Goal: Task Accomplishment & Management: Complete application form

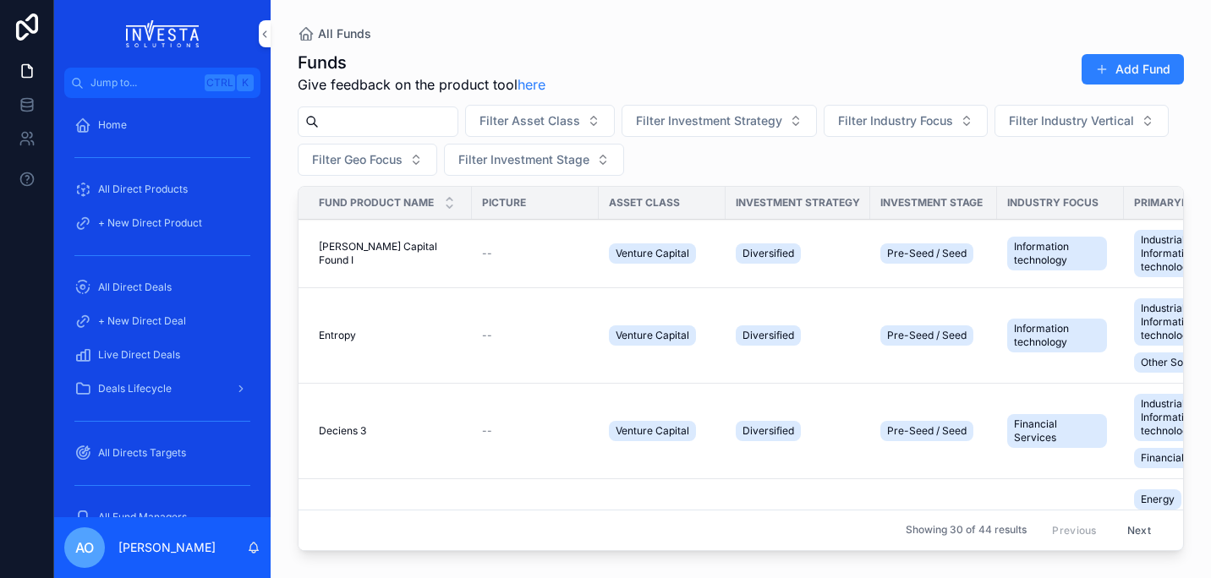
click at [380, 252] on span "[PERSON_NAME] Capital Found I" at bounding box center [390, 253] width 143 height 27
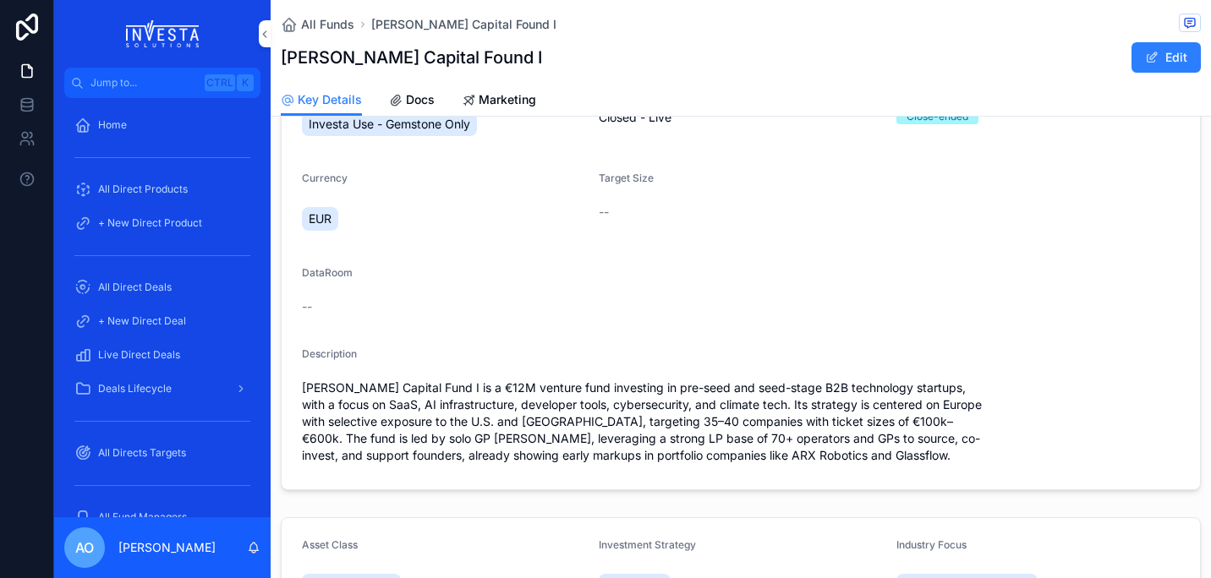
scroll to position [33, 0]
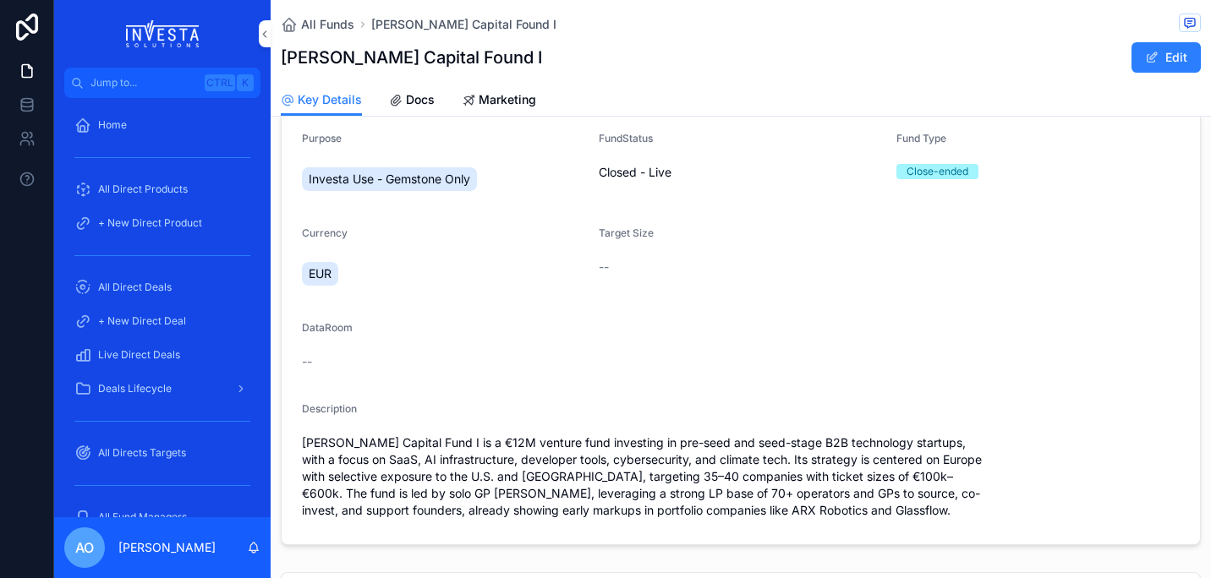
click at [436, 94] on div "Key Details Docs Marketing" at bounding box center [741, 100] width 920 height 32
click at [410, 105] on span "Docs" at bounding box center [420, 99] width 29 height 17
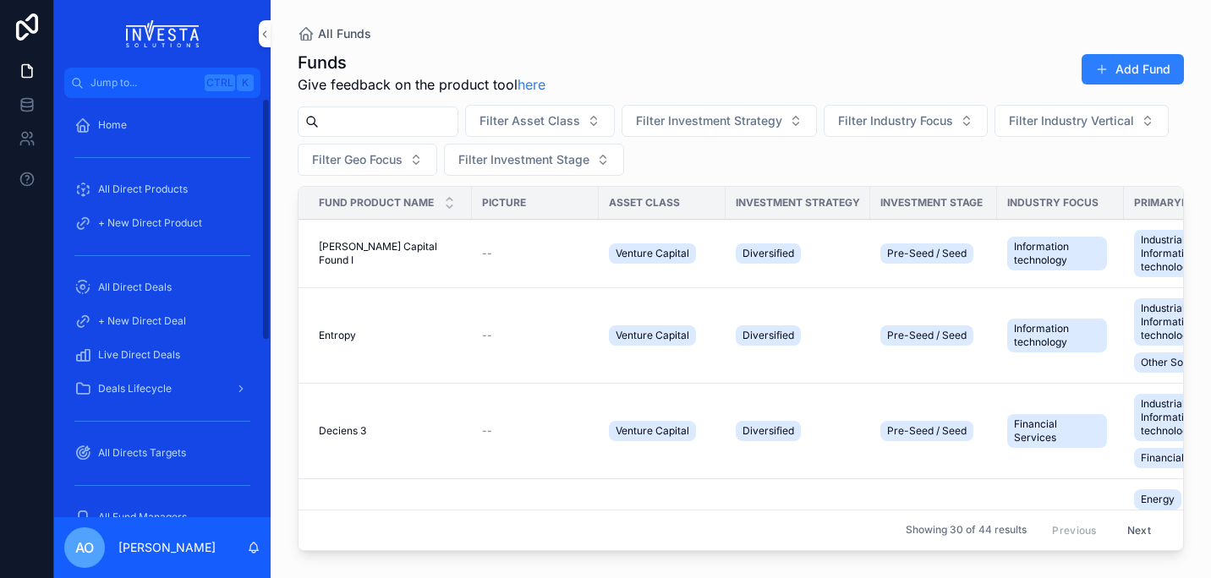
click at [132, 282] on span "All Direct Deals" at bounding box center [135, 288] width 74 height 14
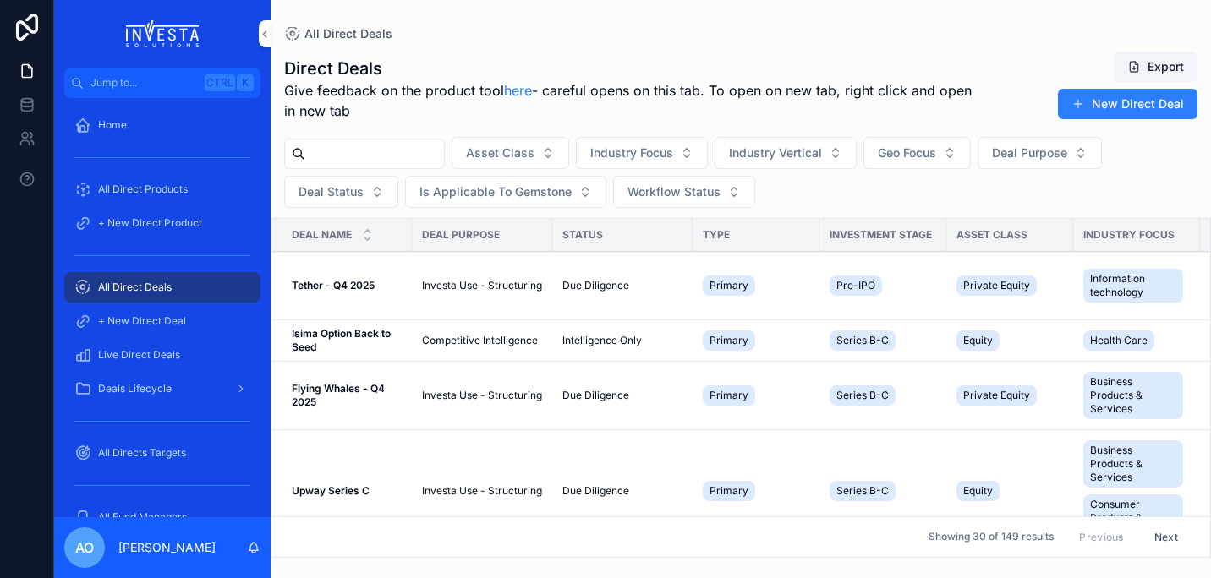
click at [1121, 110] on button "New Direct Deal" at bounding box center [1128, 104] width 140 height 30
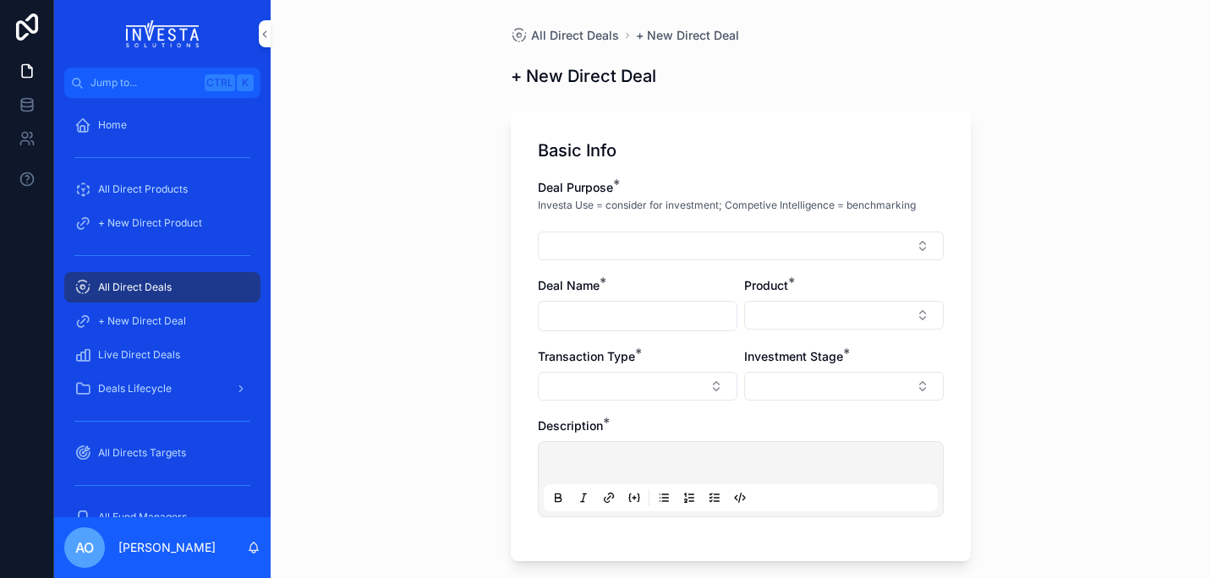
click at [914, 247] on button "Select Button" at bounding box center [741, 246] width 406 height 29
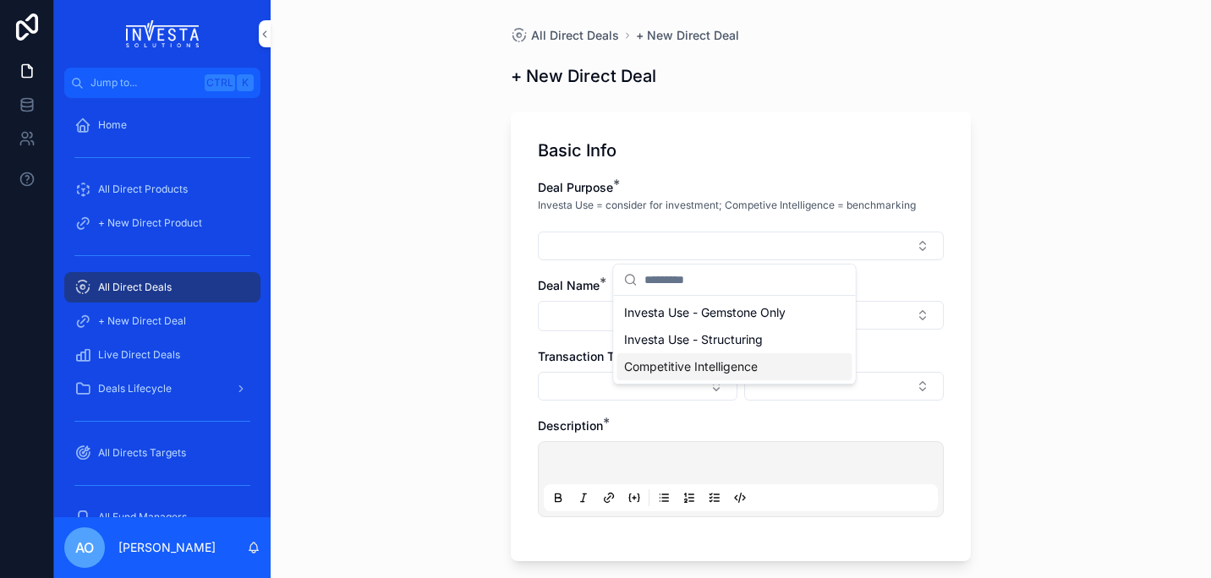
click at [736, 369] on span "Competitive Intelligence" at bounding box center [691, 367] width 134 height 17
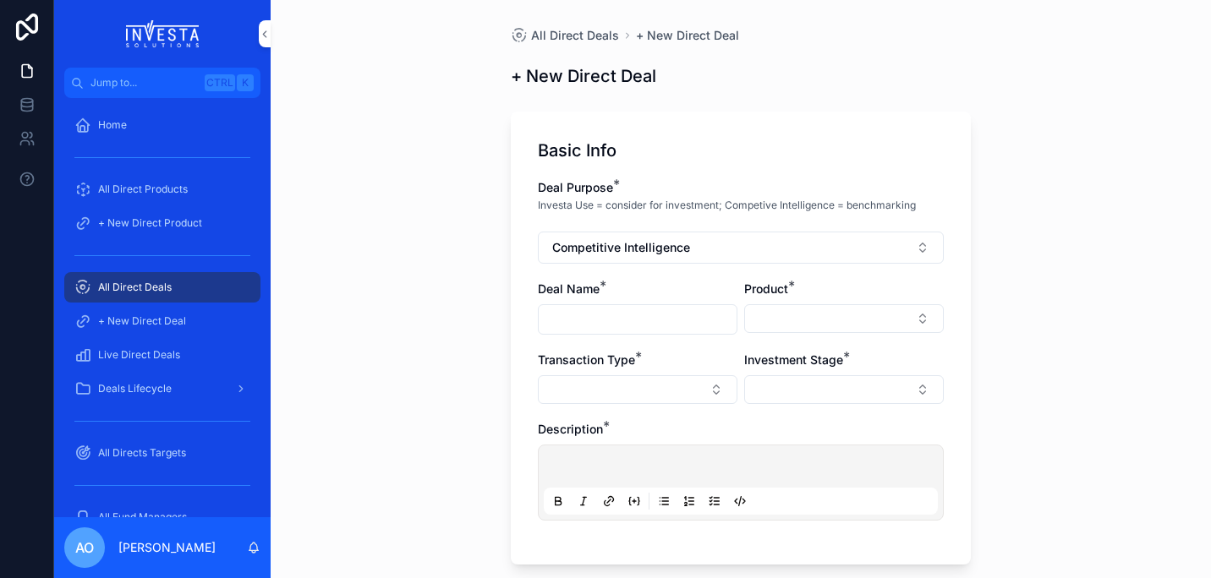
click at [606, 321] on input "scrollable content" at bounding box center [638, 320] width 198 height 24
type input "*****"
click at [917, 317] on button "Select Button" at bounding box center [844, 318] width 200 height 29
click at [576, 387] on button "Select Button" at bounding box center [638, 389] width 200 height 29
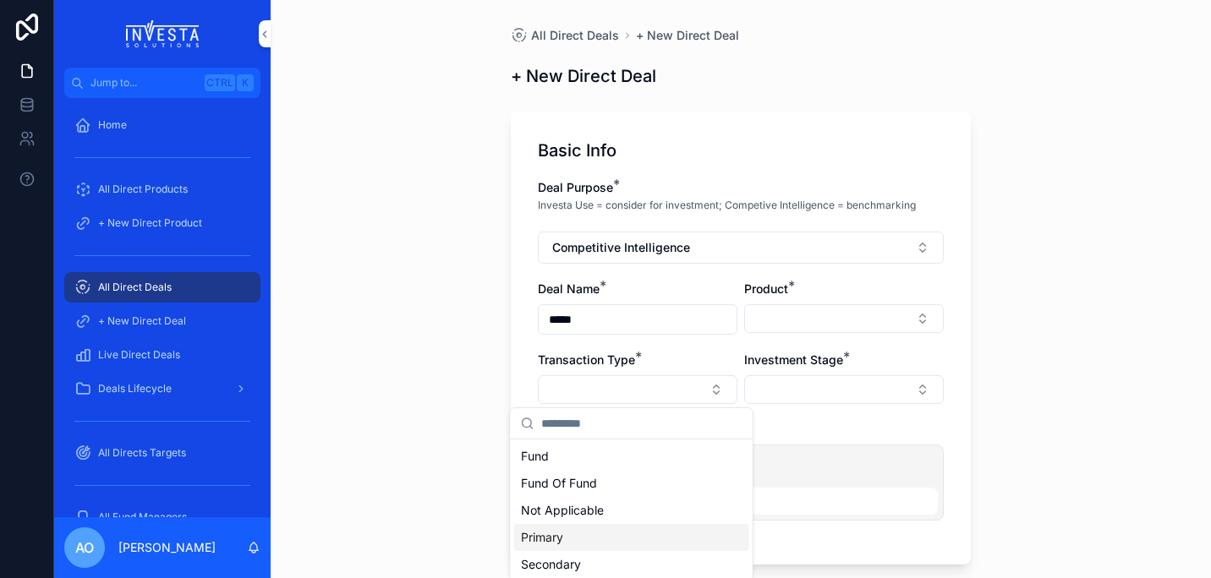
click at [607, 529] on div "Primary" at bounding box center [631, 537] width 235 height 27
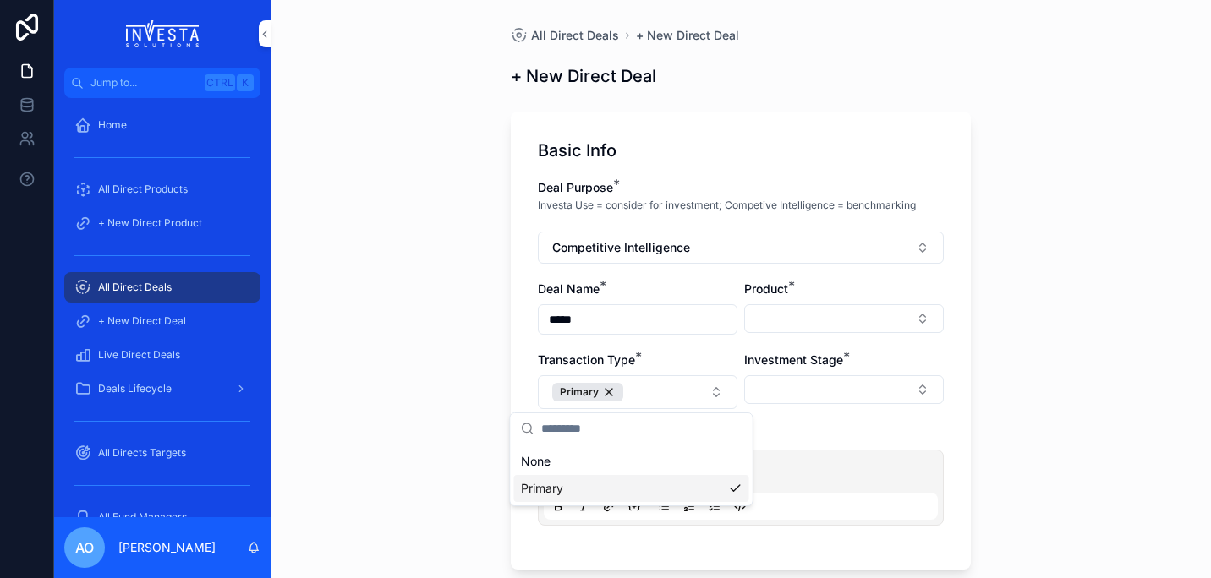
click at [1003, 420] on div "All Direct Deals + New Direct Deal + New Direct Deal Basic Info Deal Purpose * …" at bounding box center [741, 289] width 940 height 578
click at [921, 387] on button "Select Button" at bounding box center [844, 389] width 200 height 29
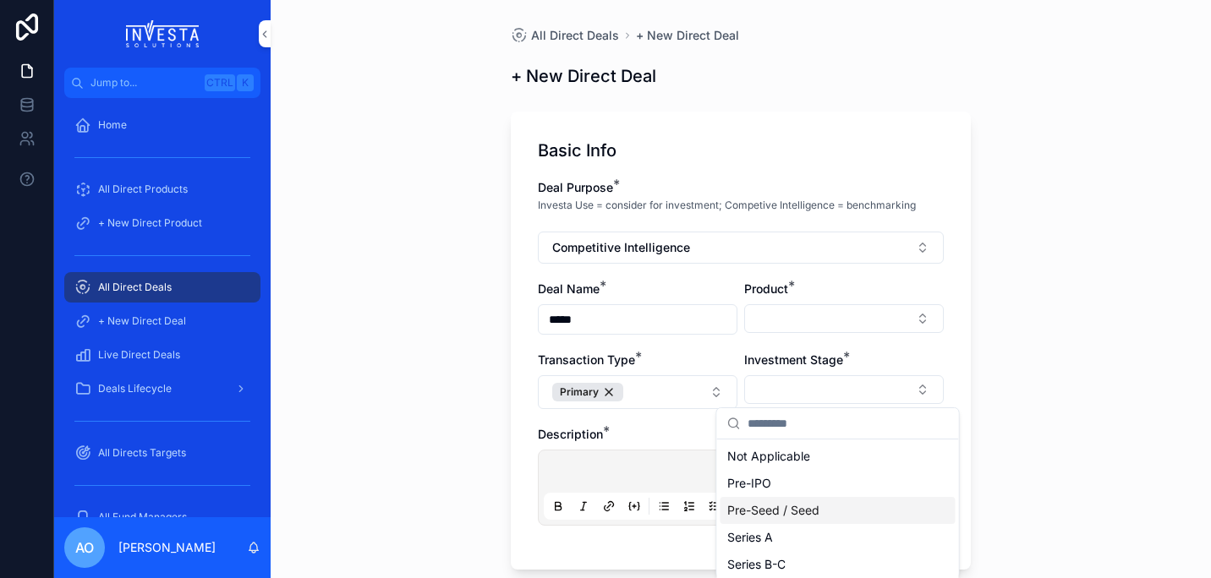
click at [797, 513] on span "Pre-Seed / Seed" at bounding box center [773, 510] width 92 height 17
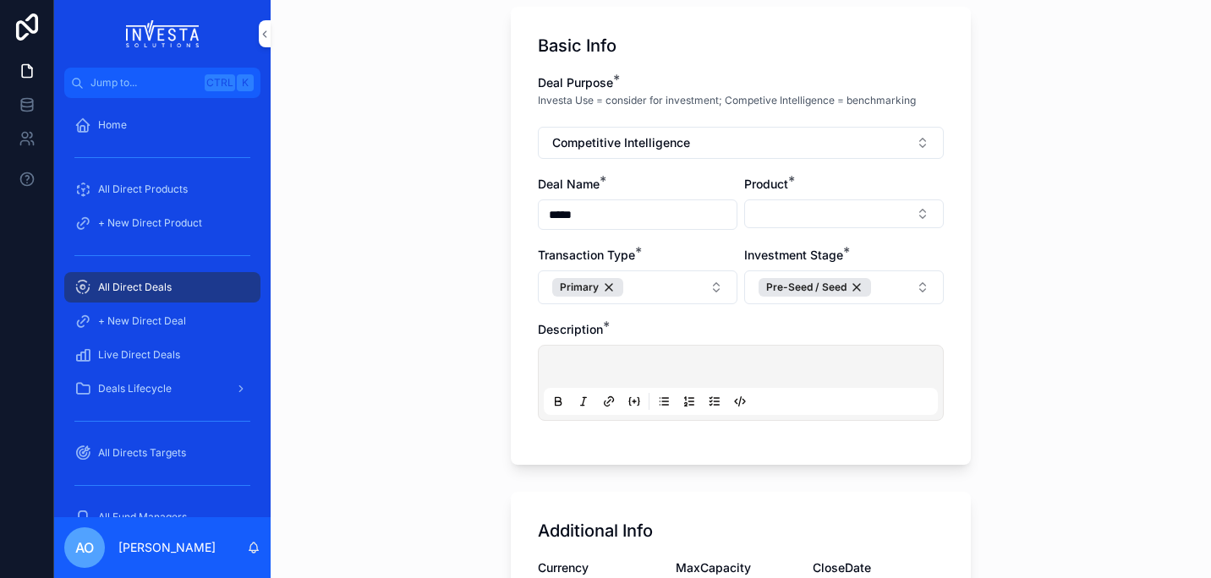
scroll to position [189, 0]
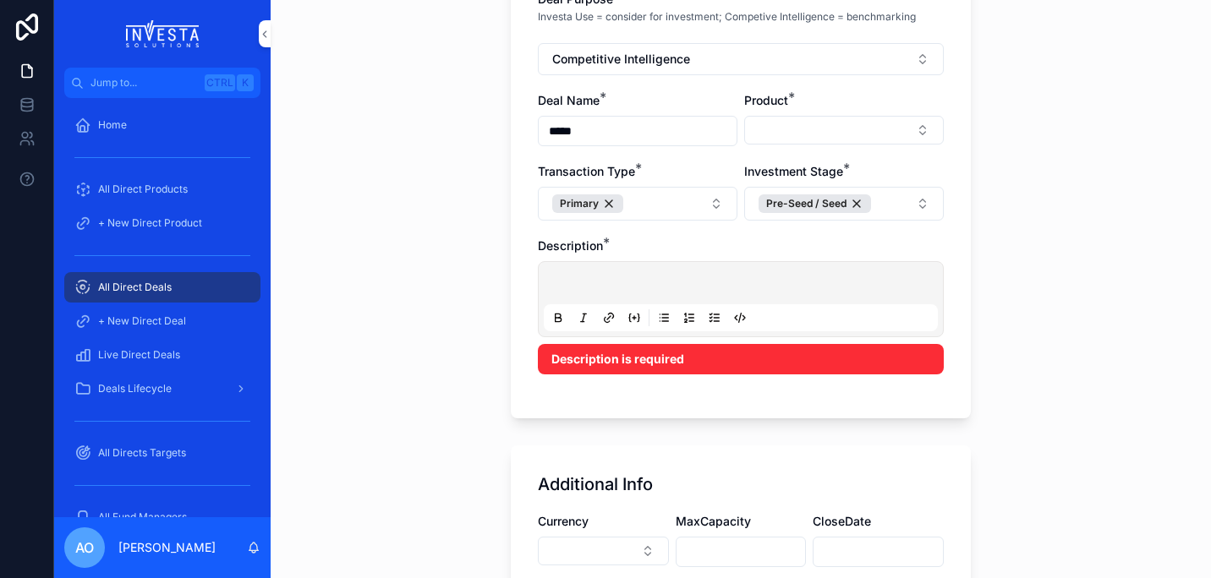
click at [620, 282] on p "scrollable content" at bounding box center [744, 285] width 394 height 17
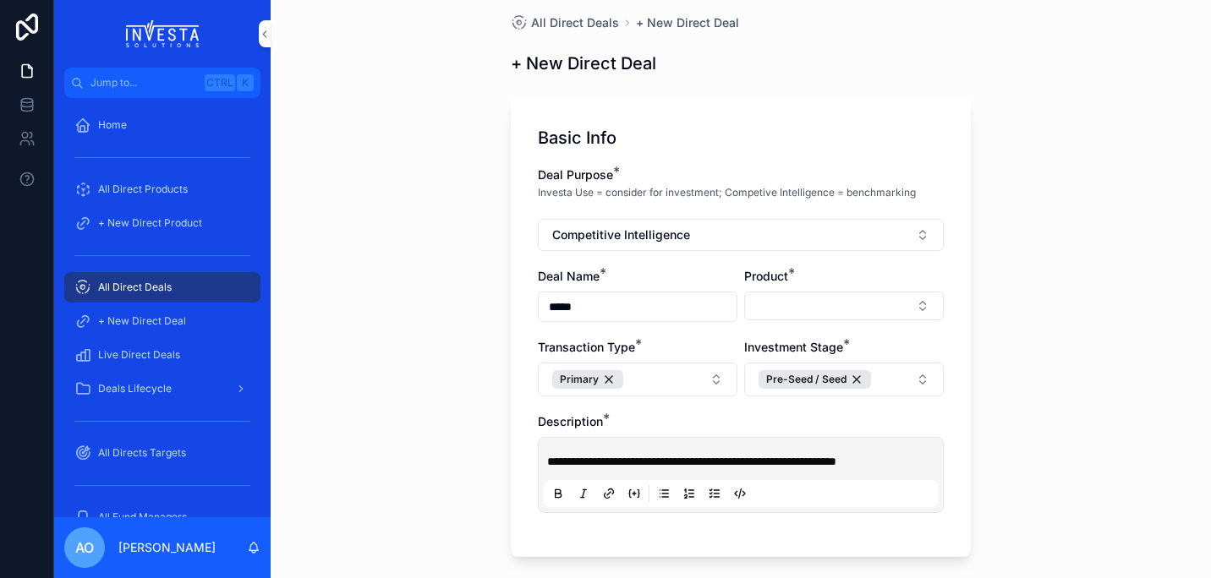
scroll to position [66, 0]
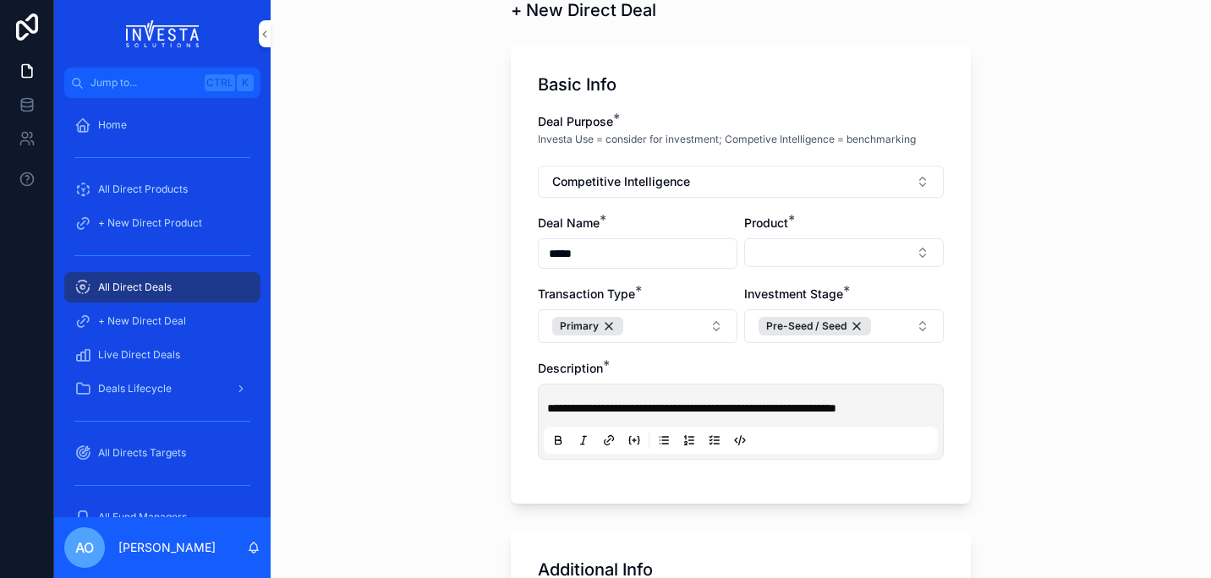
click at [915, 251] on button "Select Button" at bounding box center [844, 252] width 200 height 29
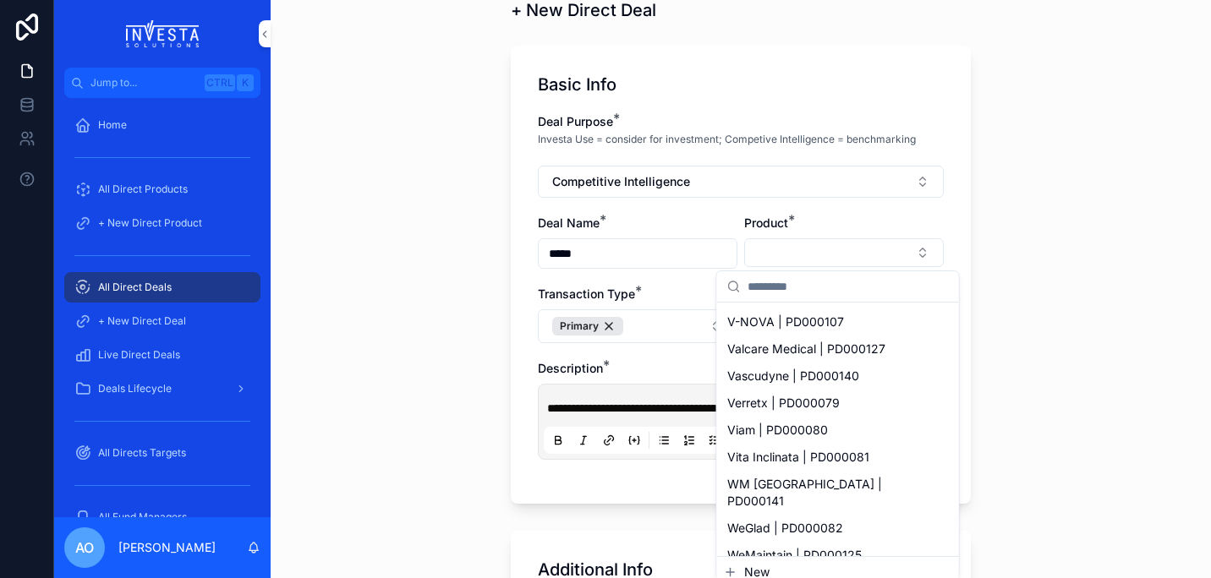
scroll to position [4471, 0]
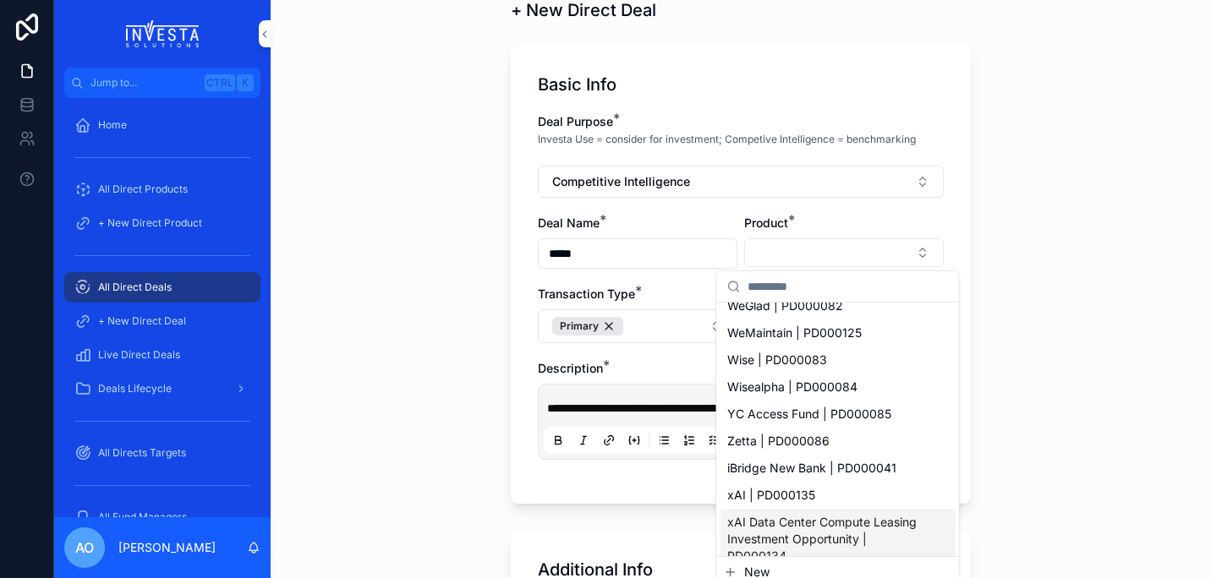
click at [770, 574] on button "New" at bounding box center [838, 572] width 228 height 17
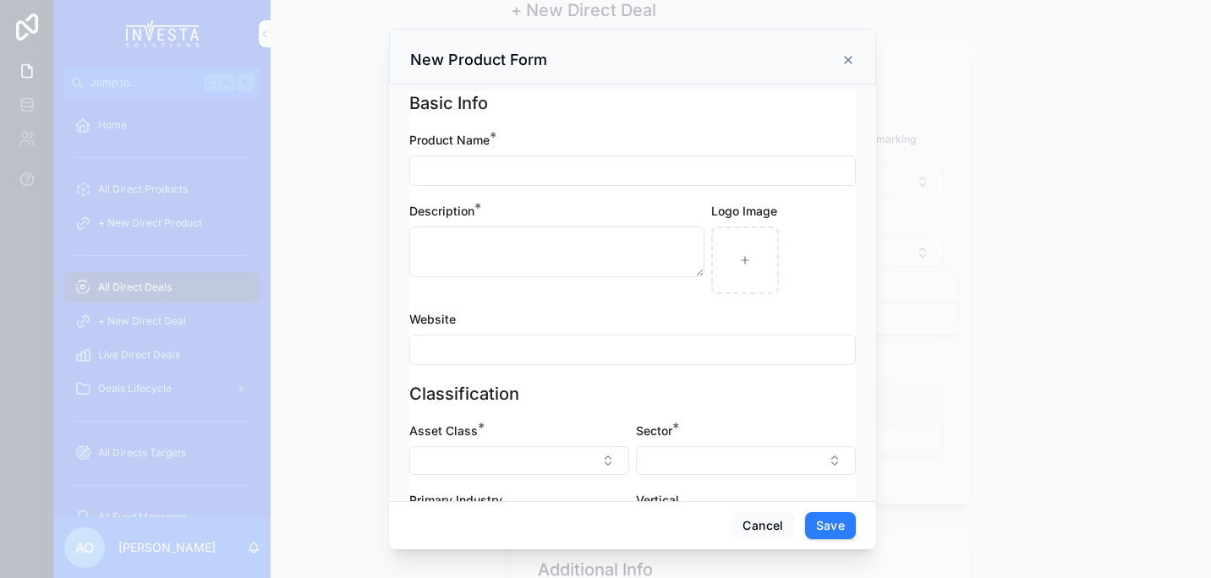
scroll to position [0, 0]
drag, startPoint x: 1207, startPoint y: 147, endPoint x: 1190, endPoint y: 93, distance: 56.7
click at [1190, 93] on div "scrollable content" at bounding box center [605, 289] width 1211 height 578
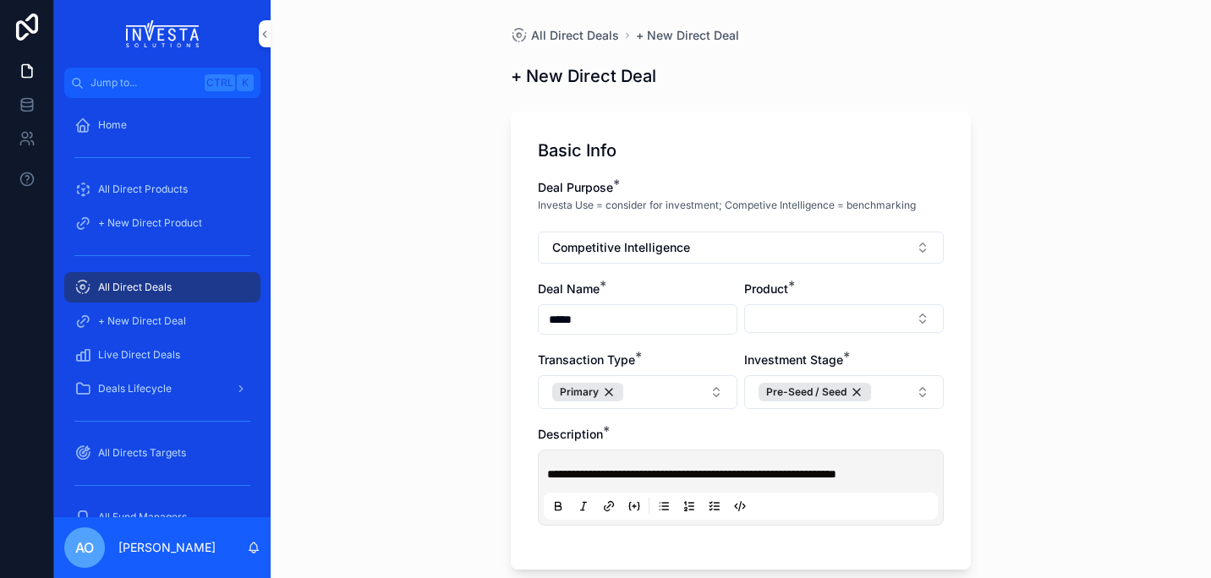
click at [913, 320] on button "Select Button" at bounding box center [844, 318] width 200 height 29
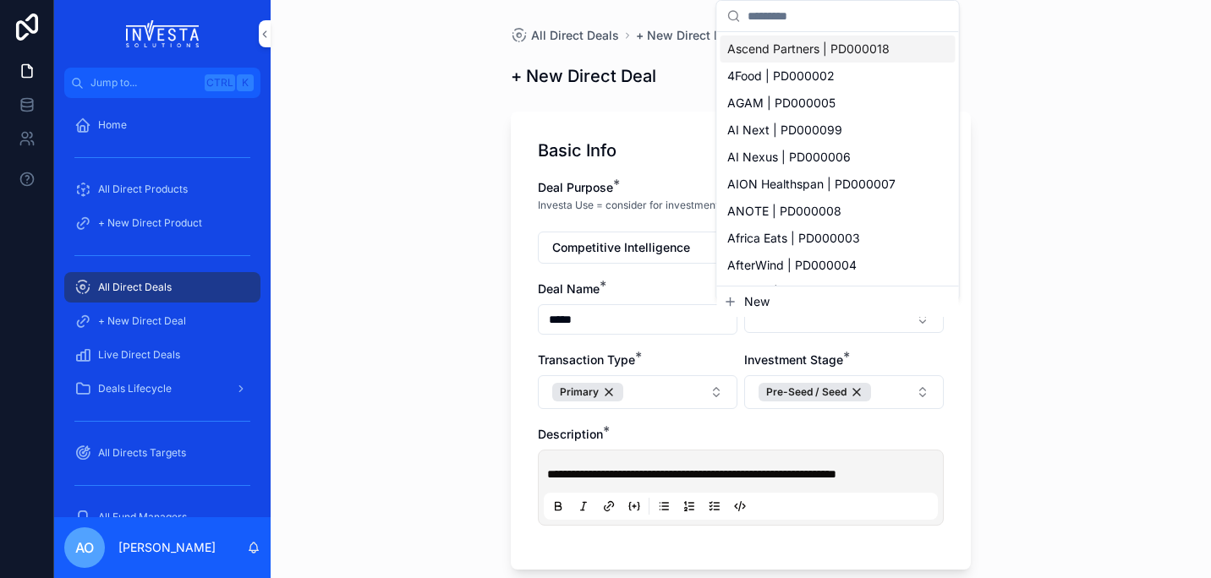
click at [755, 291] on div "New" at bounding box center [838, 302] width 242 height 30
click at [754, 297] on span "New" at bounding box center [756, 301] width 25 height 17
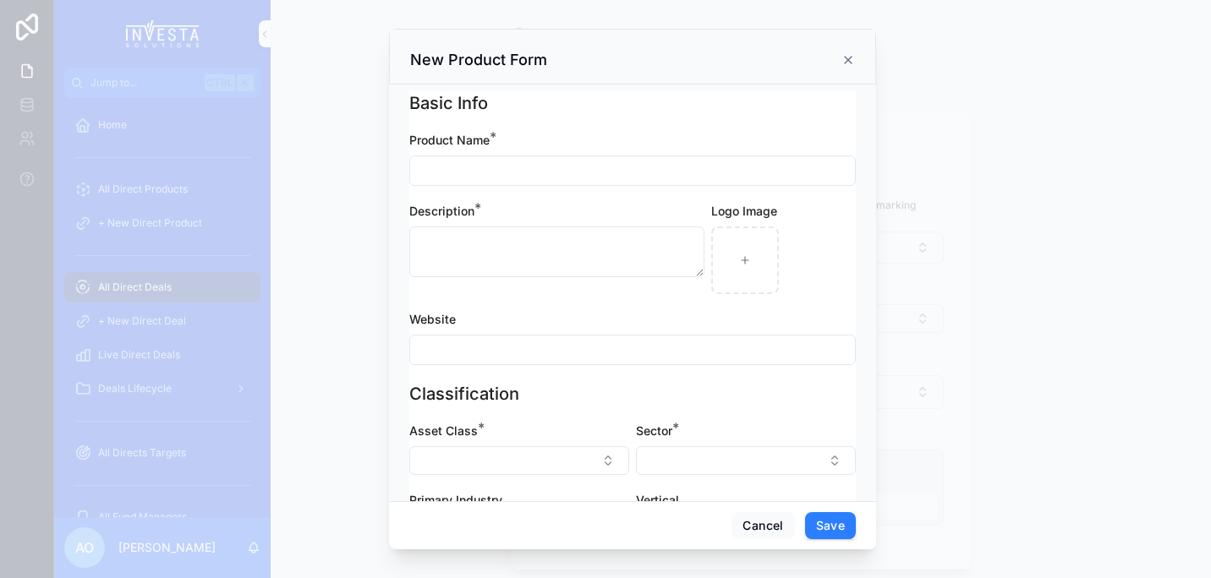
click at [489, 171] on input "scrollable content" at bounding box center [632, 171] width 445 height 24
type input "*****"
click at [473, 260] on textarea "scrollable content" at bounding box center [556, 252] width 295 height 51
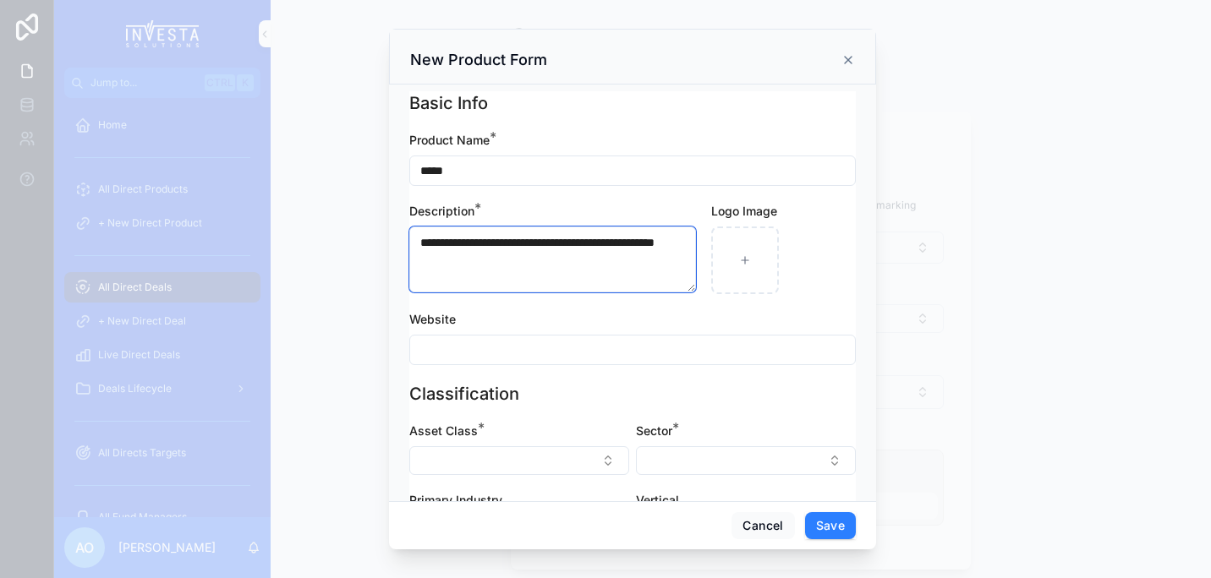
type textarea "**********"
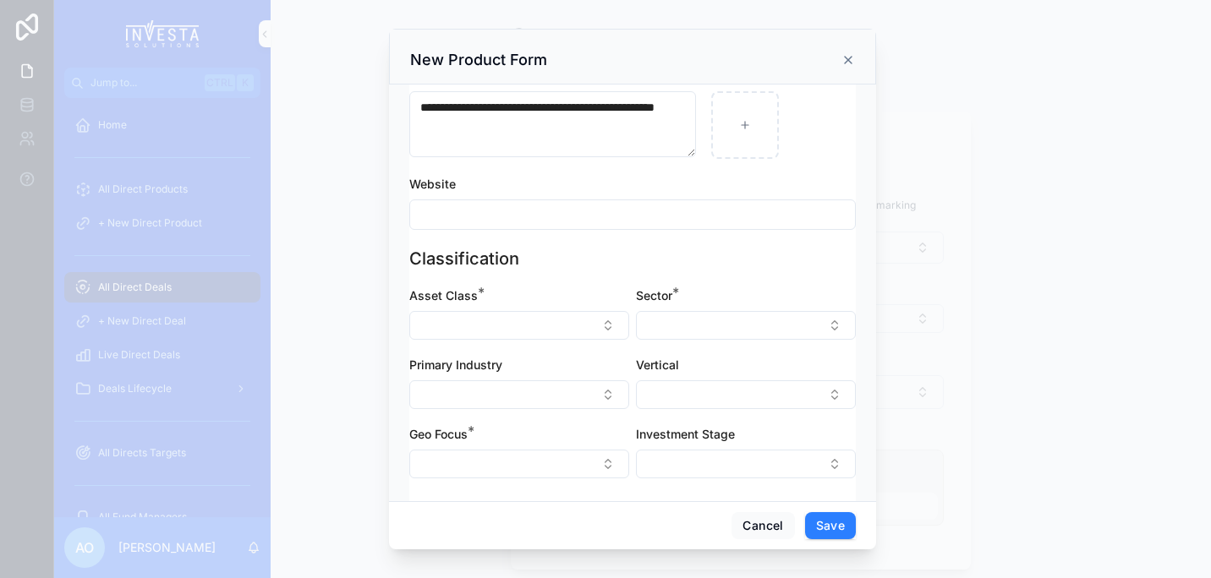
scroll to position [191, 0]
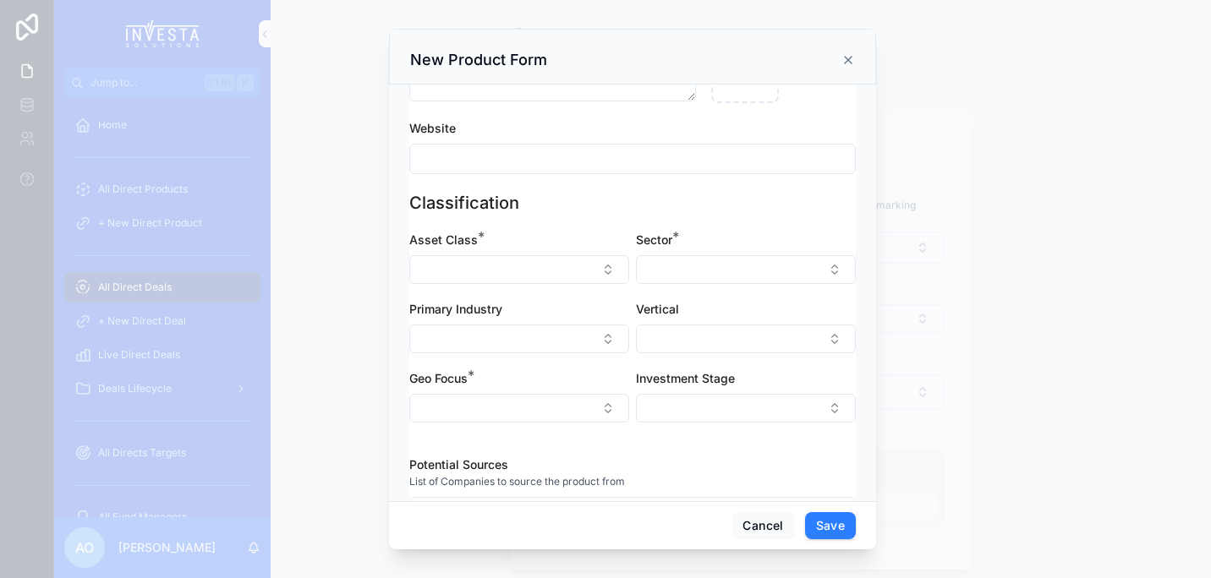
click at [602, 266] on button "Select Button" at bounding box center [519, 269] width 220 height 29
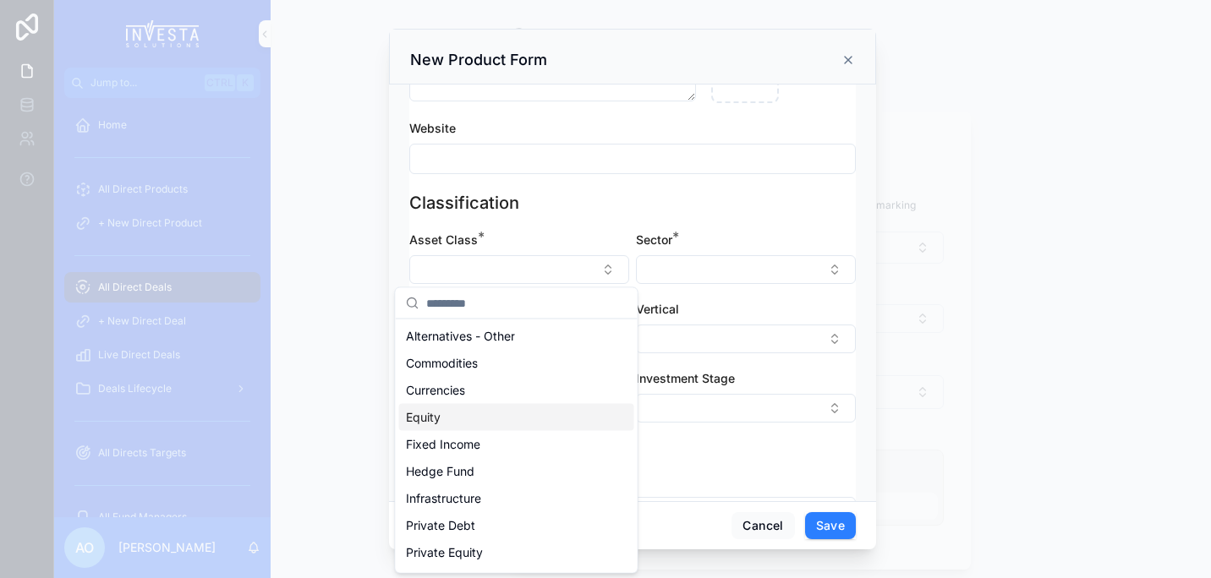
click at [464, 421] on div "Equity" at bounding box center [516, 417] width 235 height 27
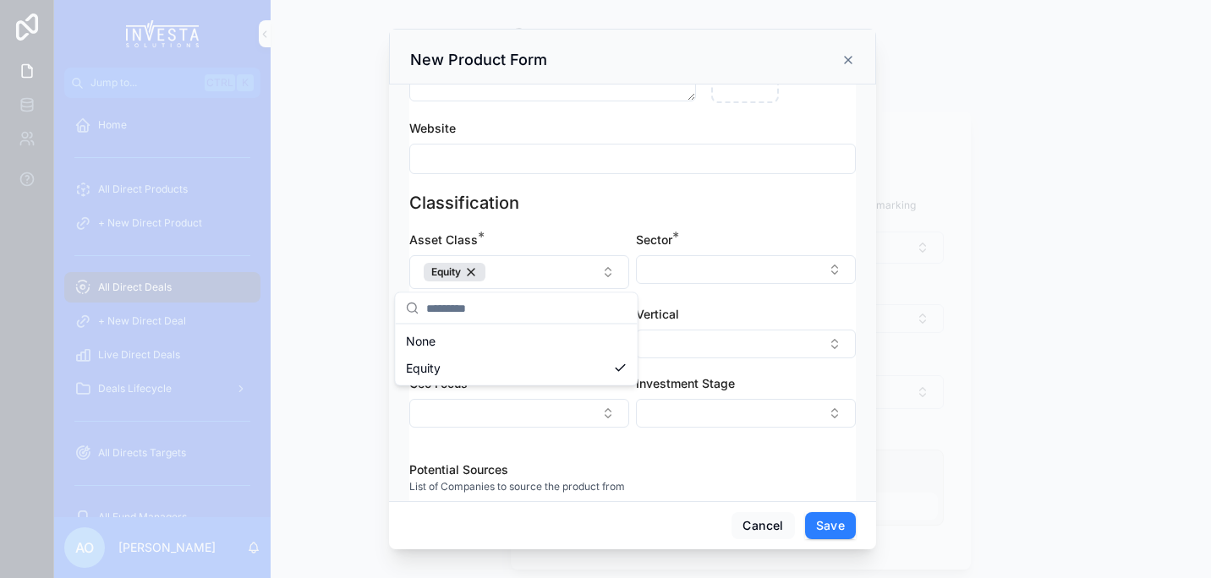
click at [816, 269] on button "Select Button" at bounding box center [746, 269] width 220 height 29
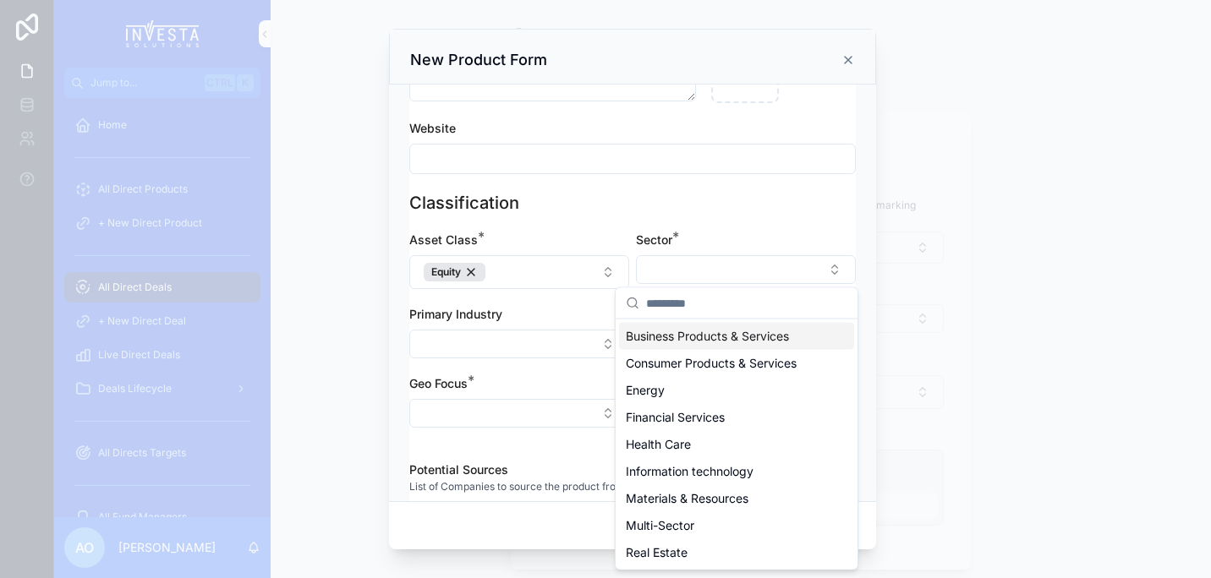
click at [698, 334] on span "Business Products & Services" at bounding box center [707, 336] width 163 height 17
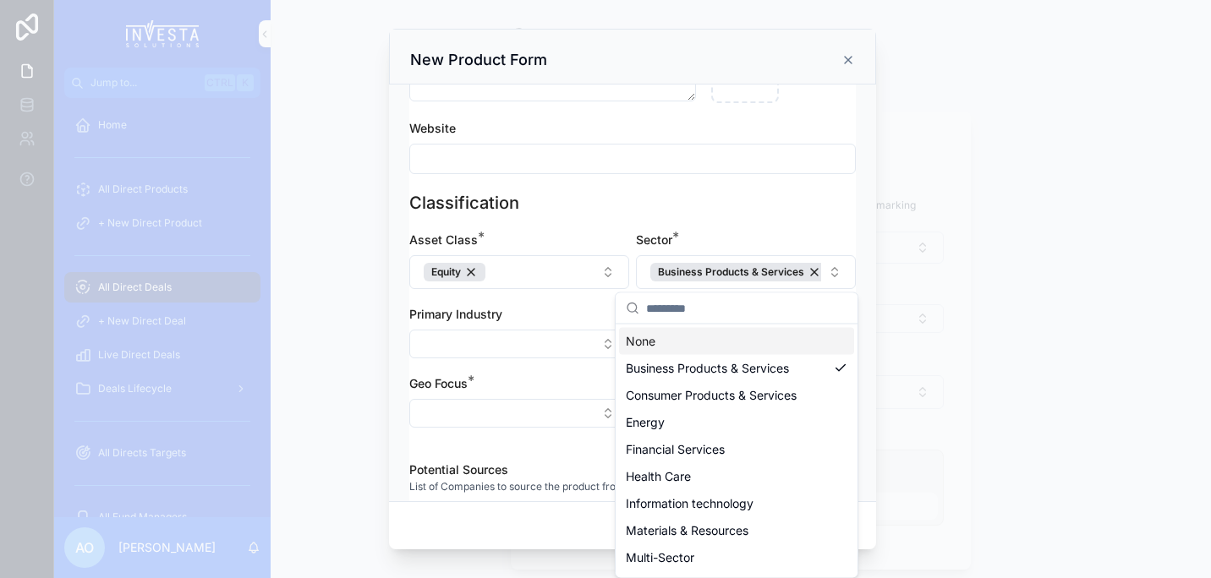
click at [604, 347] on button "Select Button" at bounding box center [519, 344] width 220 height 29
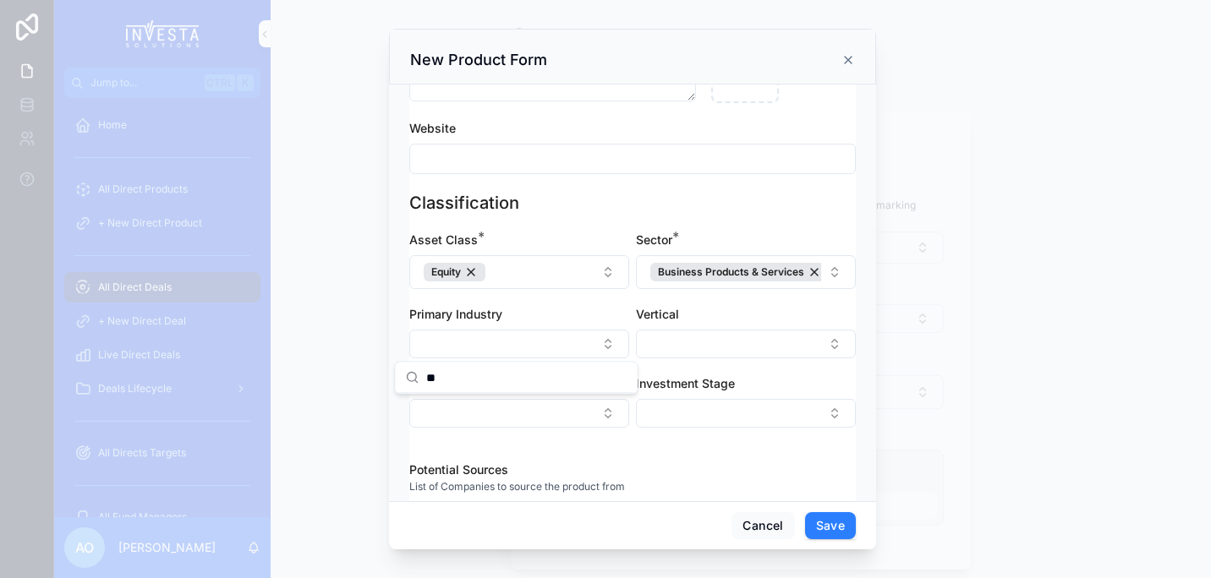
type input "*"
type input "***"
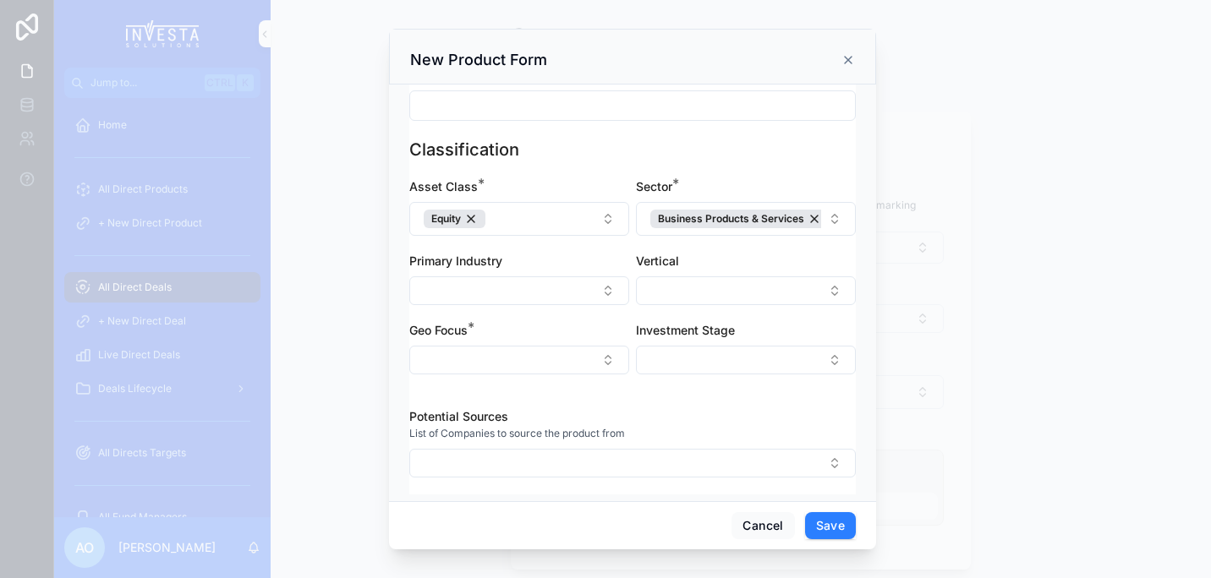
scroll to position [250, 0]
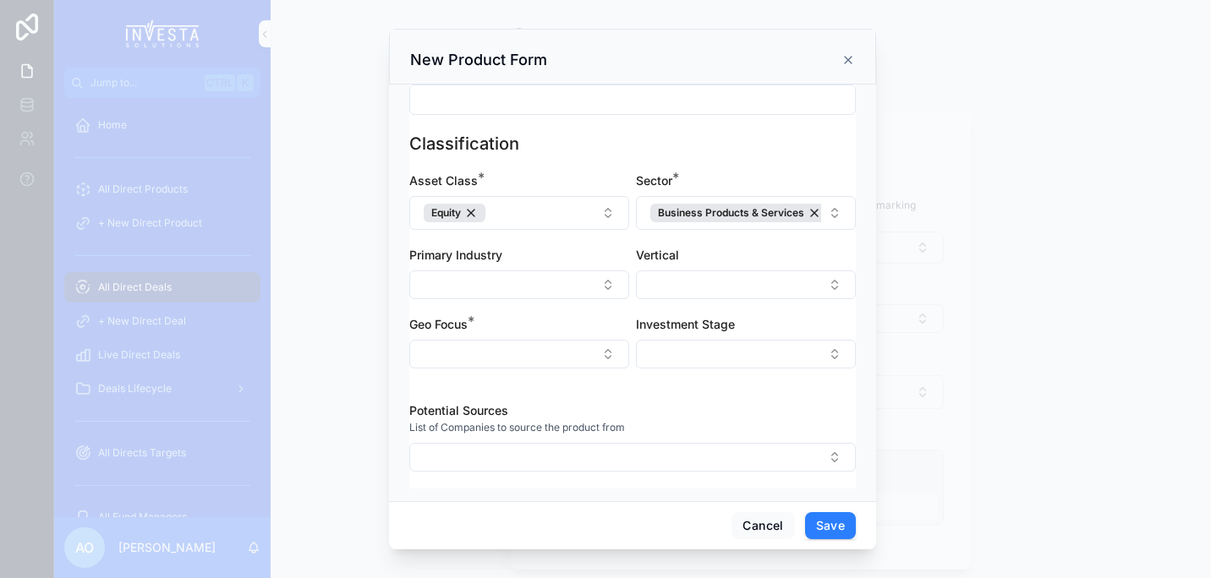
click at [597, 357] on button "Select Button" at bounding box center [519, 354] width 220 height 29
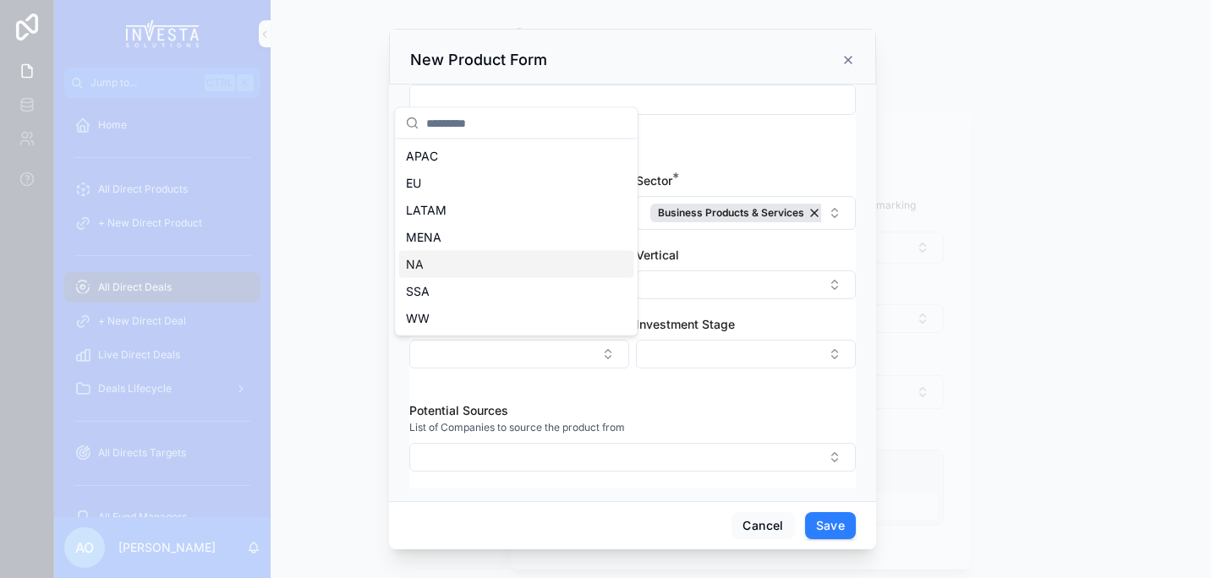
click at [457, 275] on div "NA" at bounding box center [516, 264] width 235 height 27
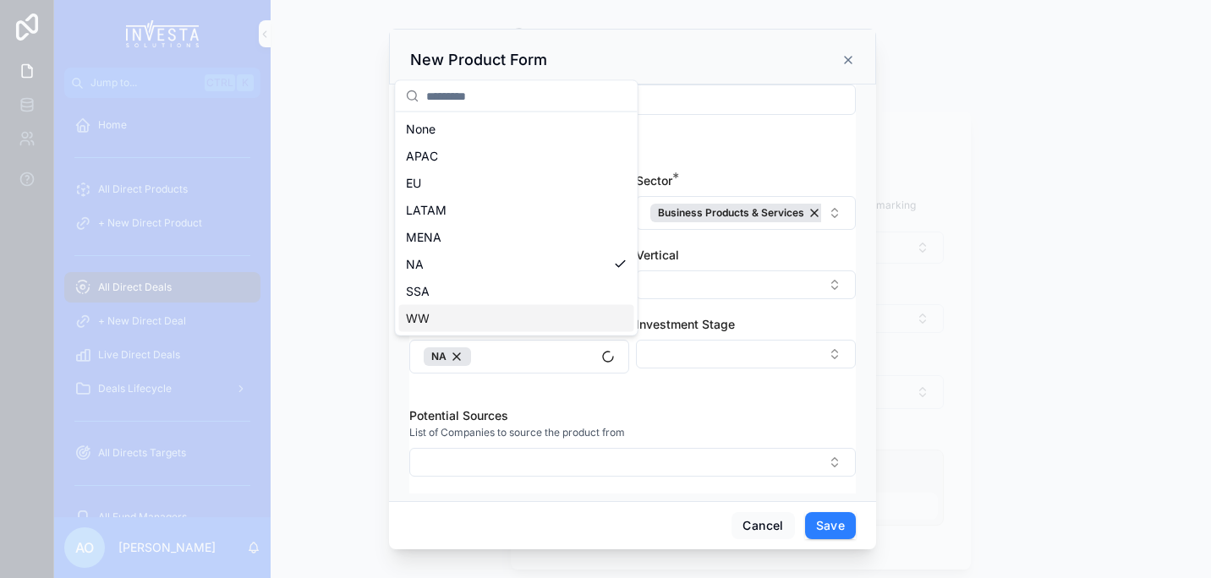
click at [959, 382] on div "scrollable content" at bounding box center [605, 289] width 1211 height 578
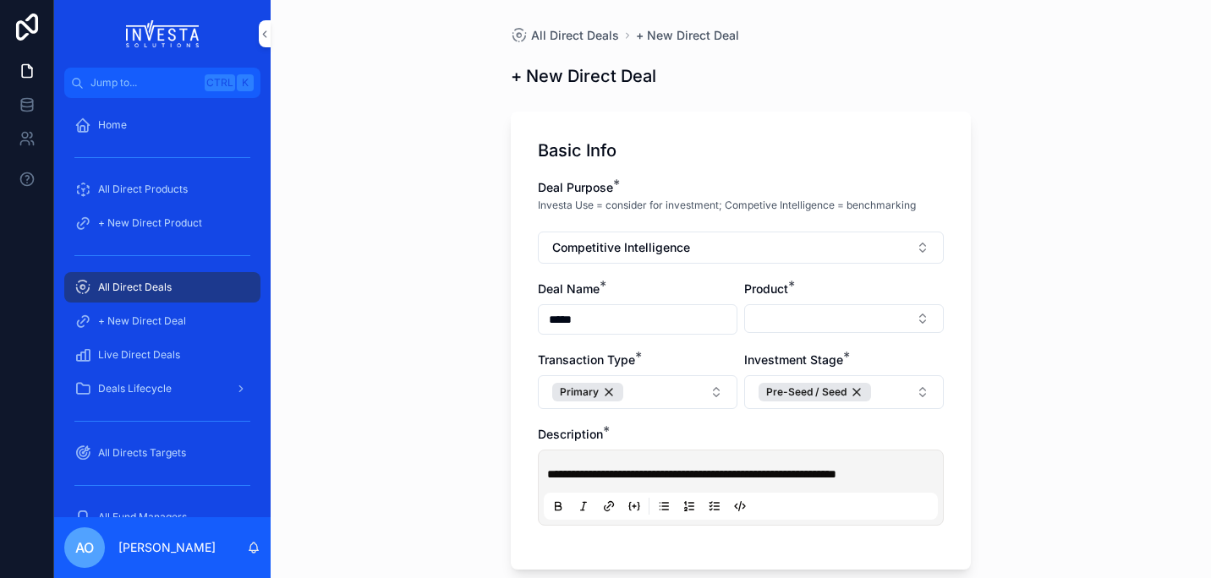
click at [914, 319] on button "Select Button" at bounding box center [844, 318] width 200 height 29
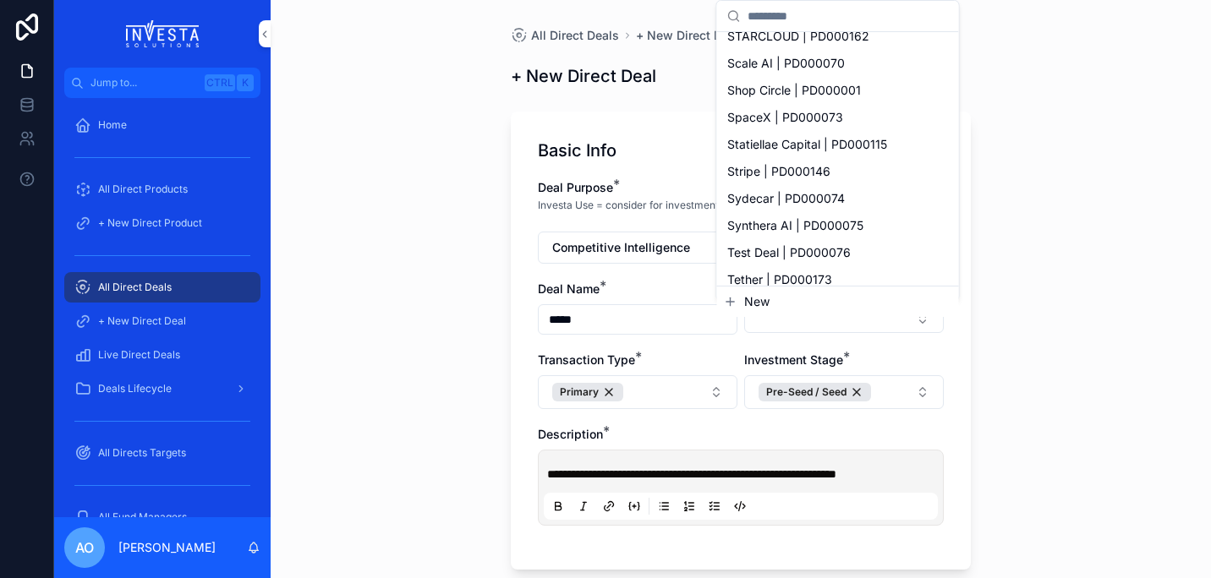
scroll to position [0, 0]
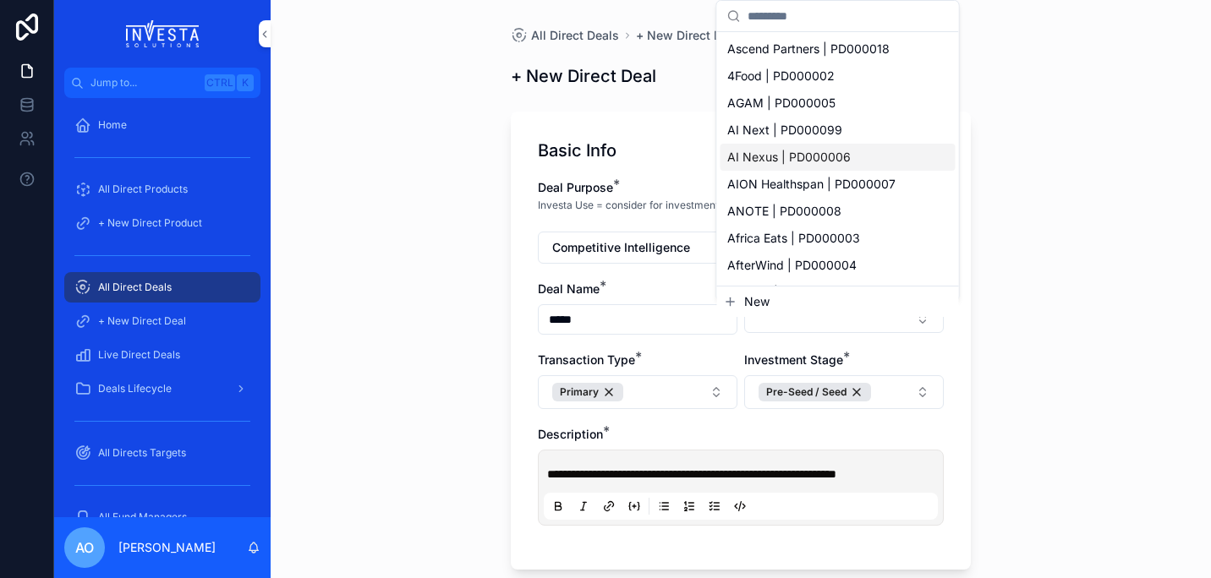
click at [1074, 238] on div "**********" at bounding box center [741, 289] width 940 height 578
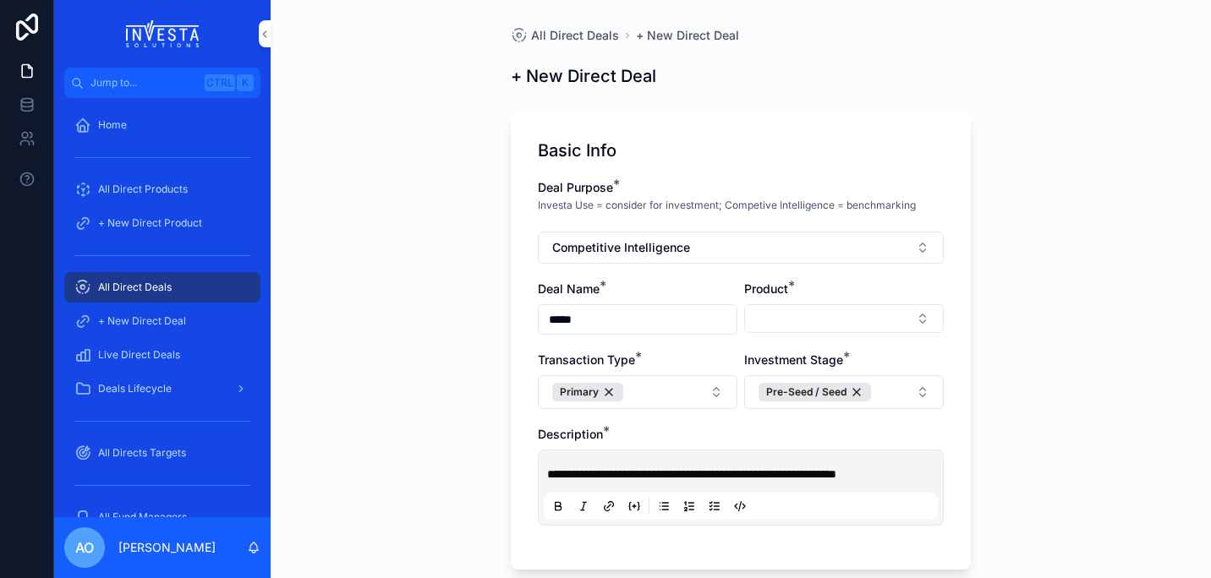
click at [920, 326] on button "Select Button" at bounding box center [844, 318] width 200 height 29
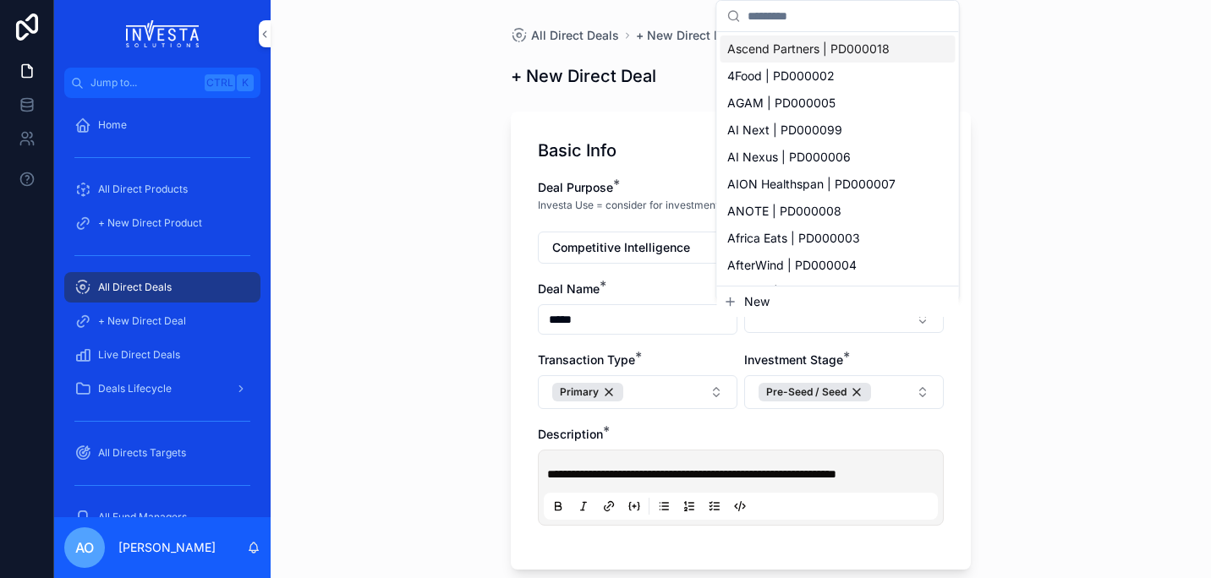
click at [751, 299] on span "New" at bounding box center [756, 301] width 25 height 17
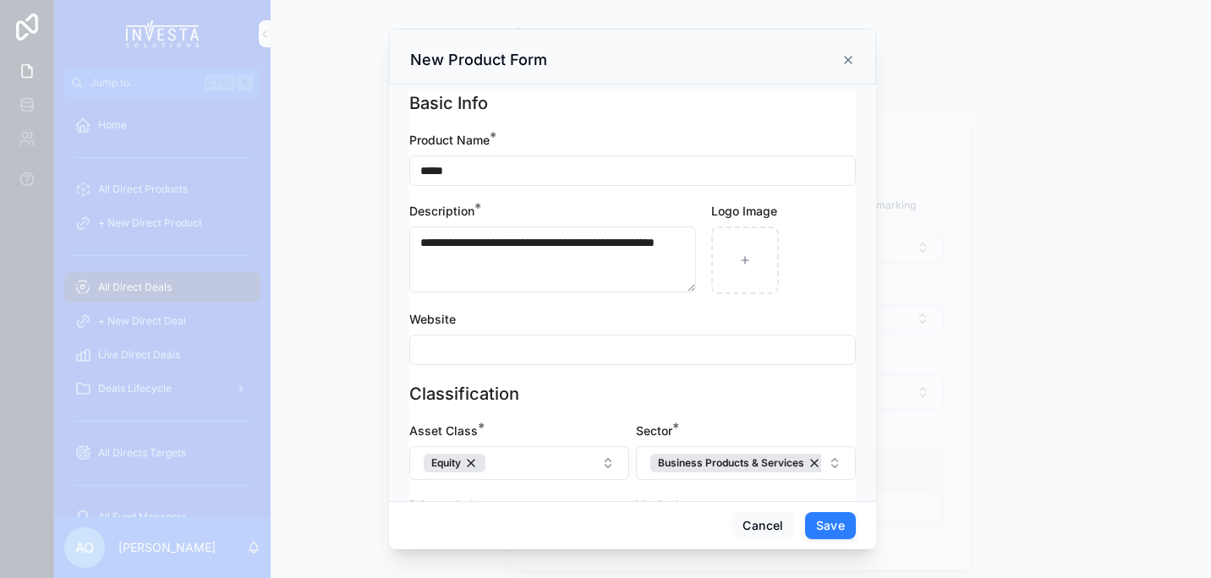
click at [834, 520] on button "Save" at bounding box center [830, 525] width 51 height 27
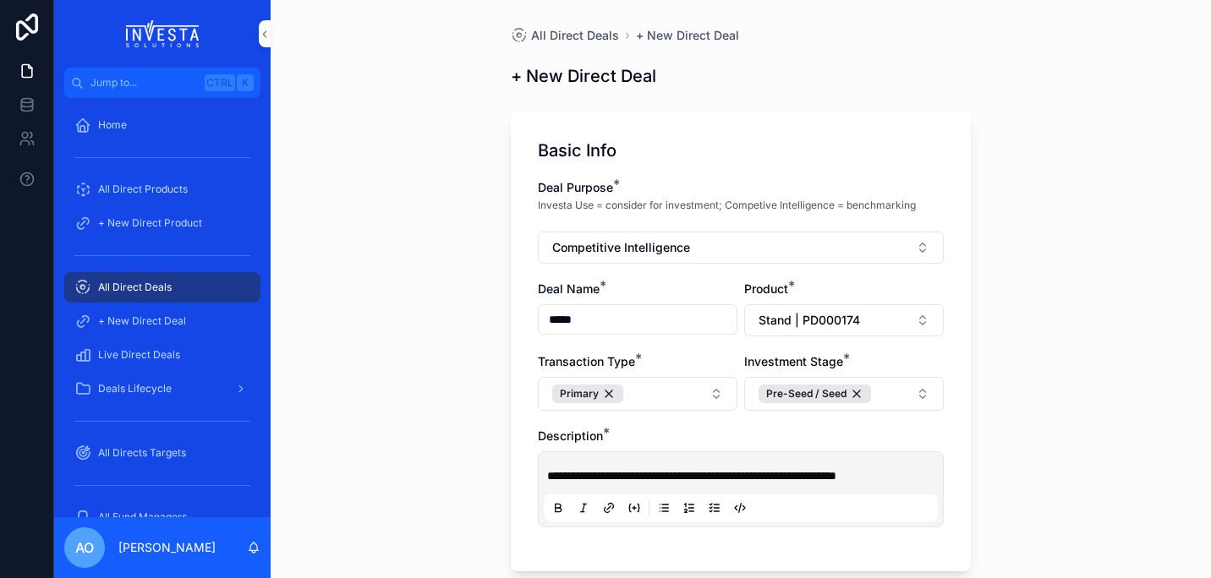
click at [160, 288] on span "All Direct Deals" at bounding box center [135, 288] width 74 height 14
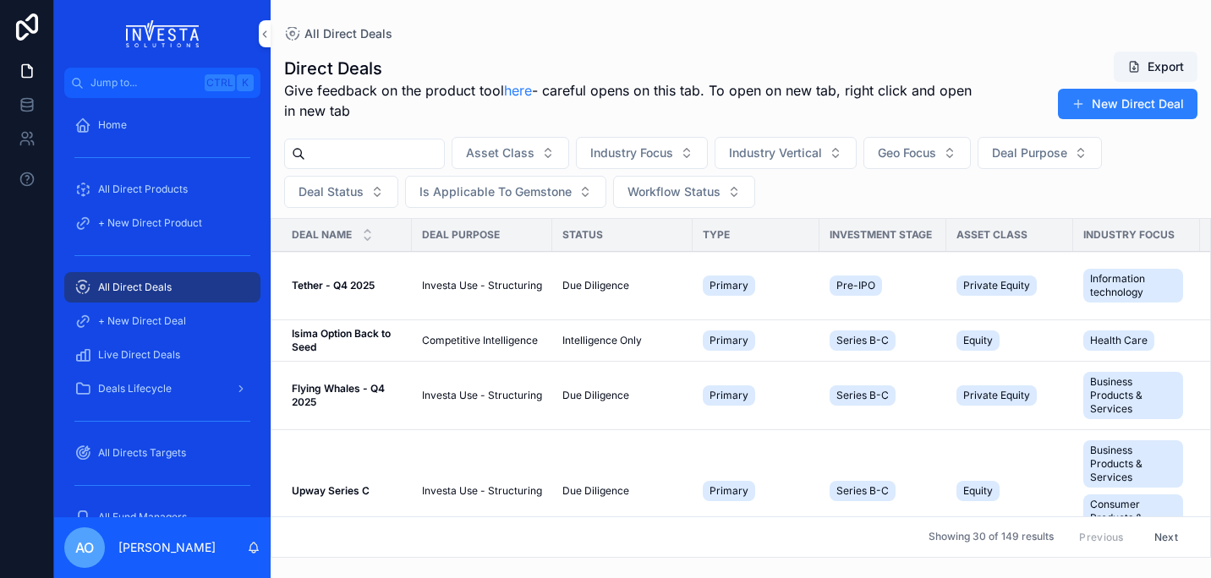
click at [348, 140] on div "scrollable content" at bounding box center [364, 154] width 161 height 30
click at [348, 146] on input "scrollable content" at bounding box center [374, 154] width 139 height 24
type input "*****"
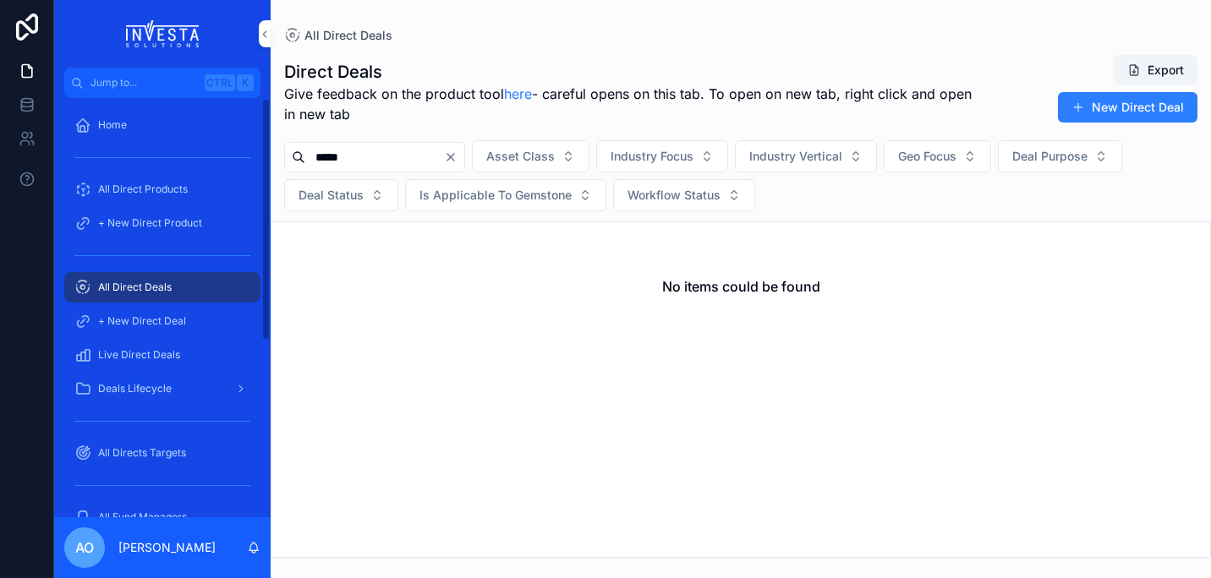
click at [137, 318] on span "+ New Direct Deal" at bounding box center [142, 322] width 88 height 14
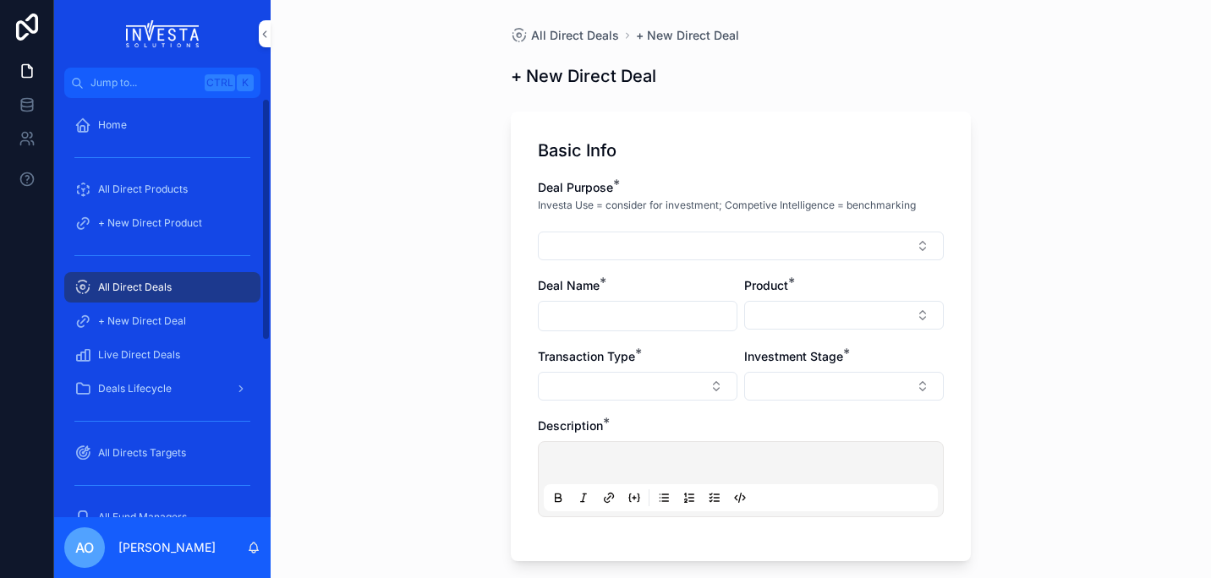
click at [137, 291] on span "All Direct Deals" at bounding box center [135, 288] width 74 height 14
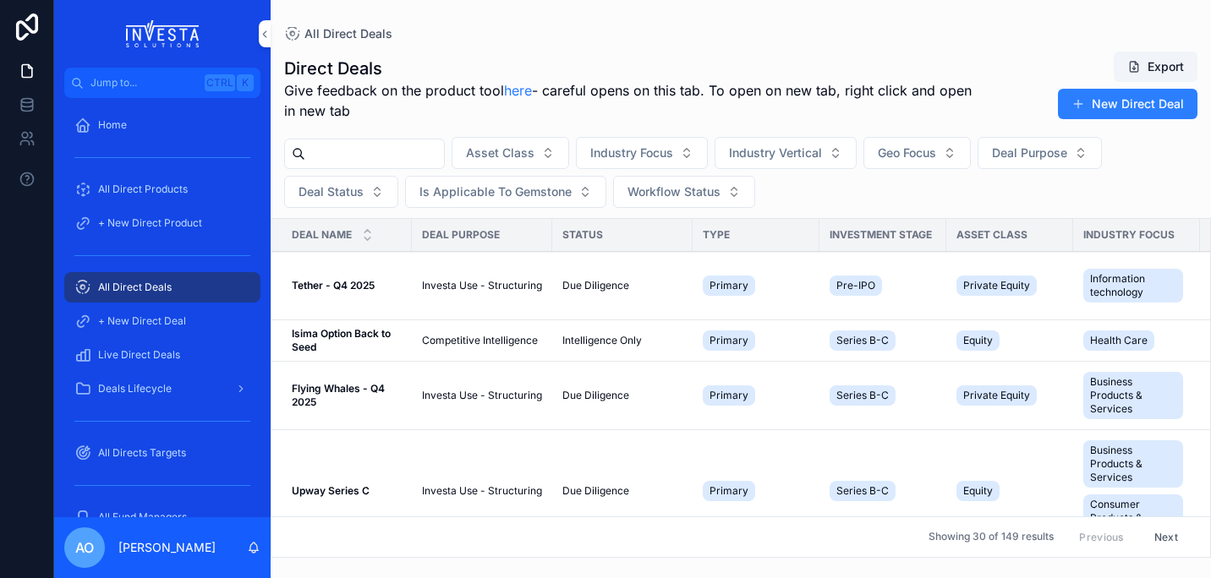
click at [351, 155] on input "scrollable content" at bounding box center [374, 154] width 139 height 24
type input "*****"
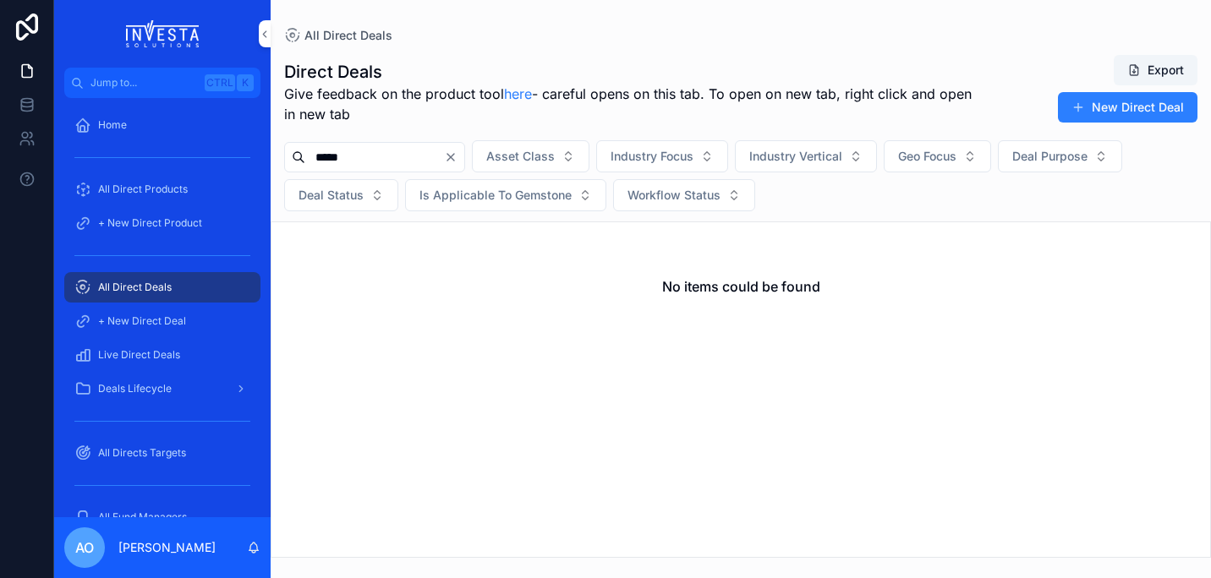
click at [1122, 109] on button "New Direct Deal" at bounding box center [1128, 107] width 140 height 30
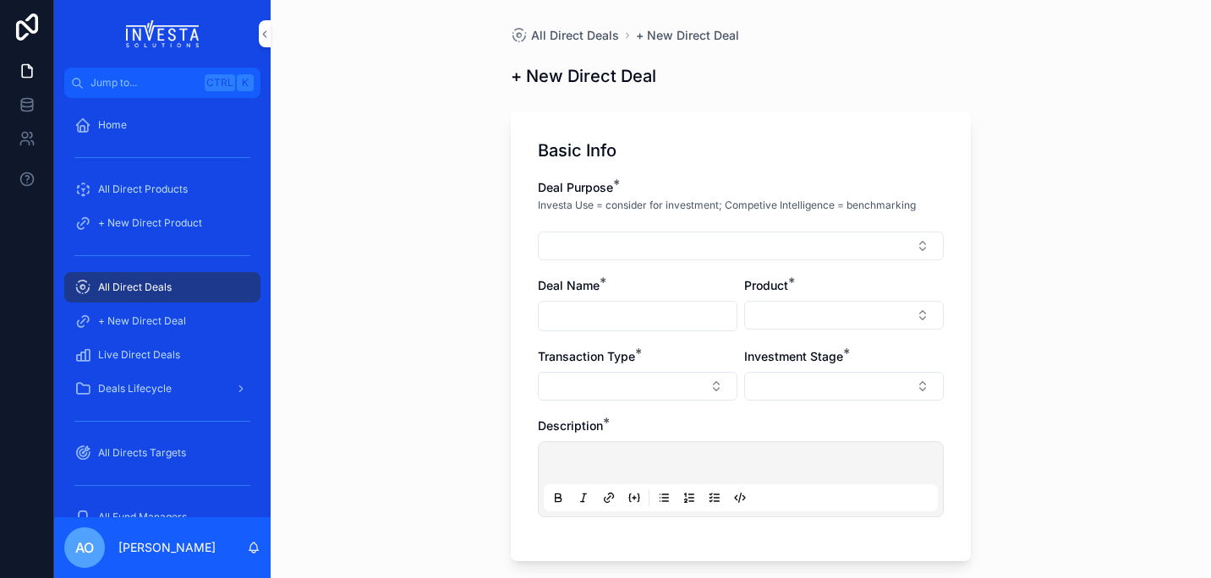
click at [649, 243] on button "Select Button" at bounding box center [741, 246] width 406 height 29
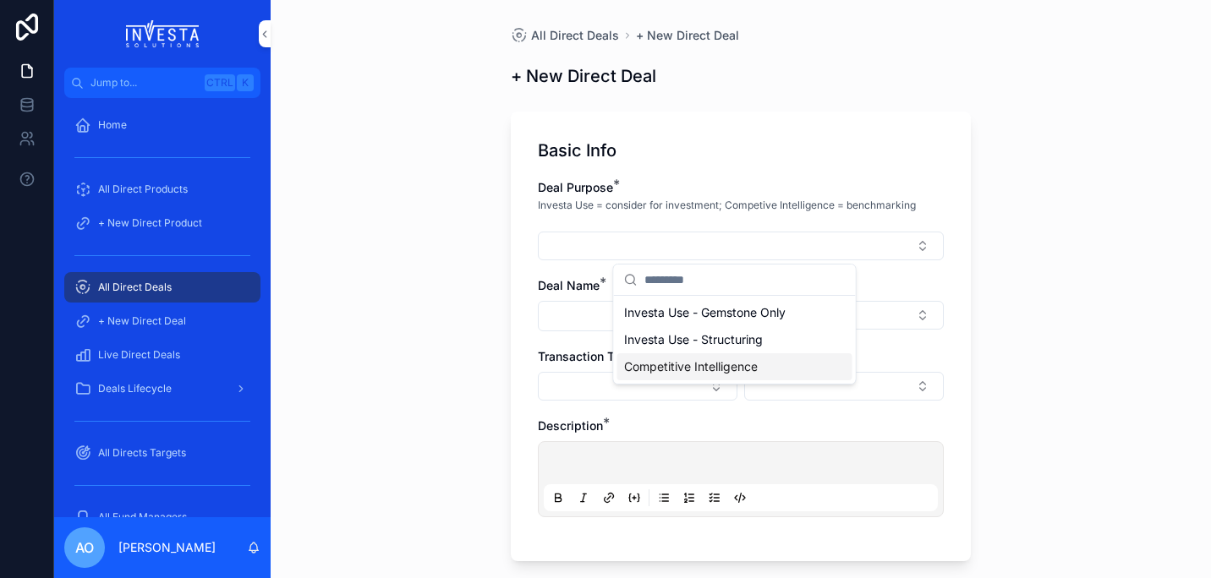
click at [729, 365] on span "Competitive Intelligence" at bounding box center [691, 367] width 134 height 17
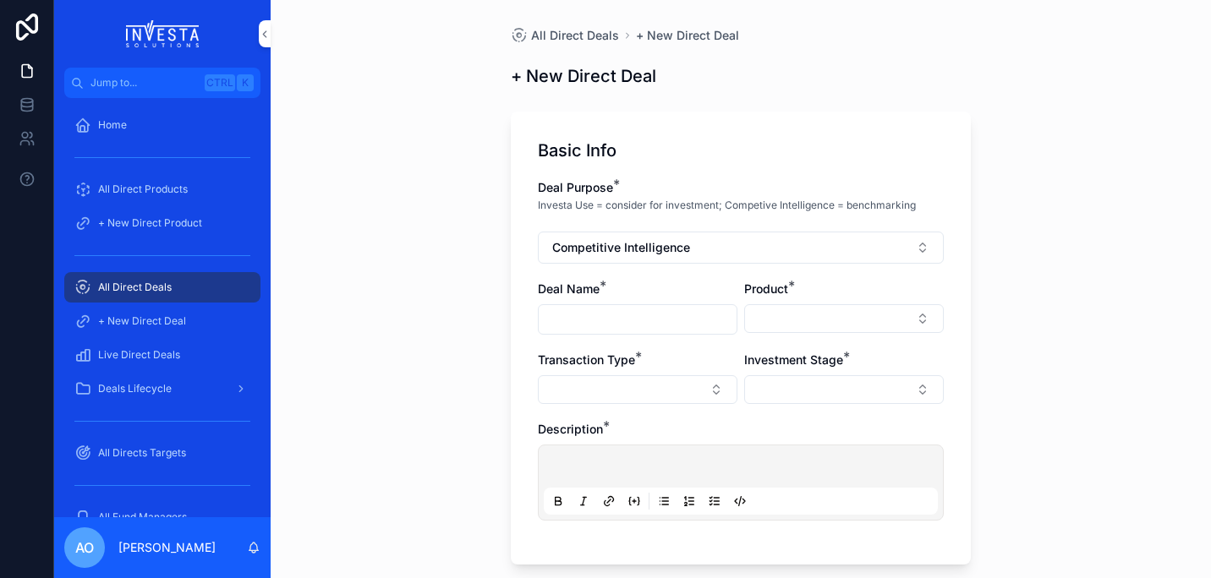
click at [628, 309] on input "scrollable content" at bounding box center [638, 320] width 198 height 24
type input "*****"
click at [917, 317] on button "Select Button" at bounding box center [844, 318] width 200 height 29
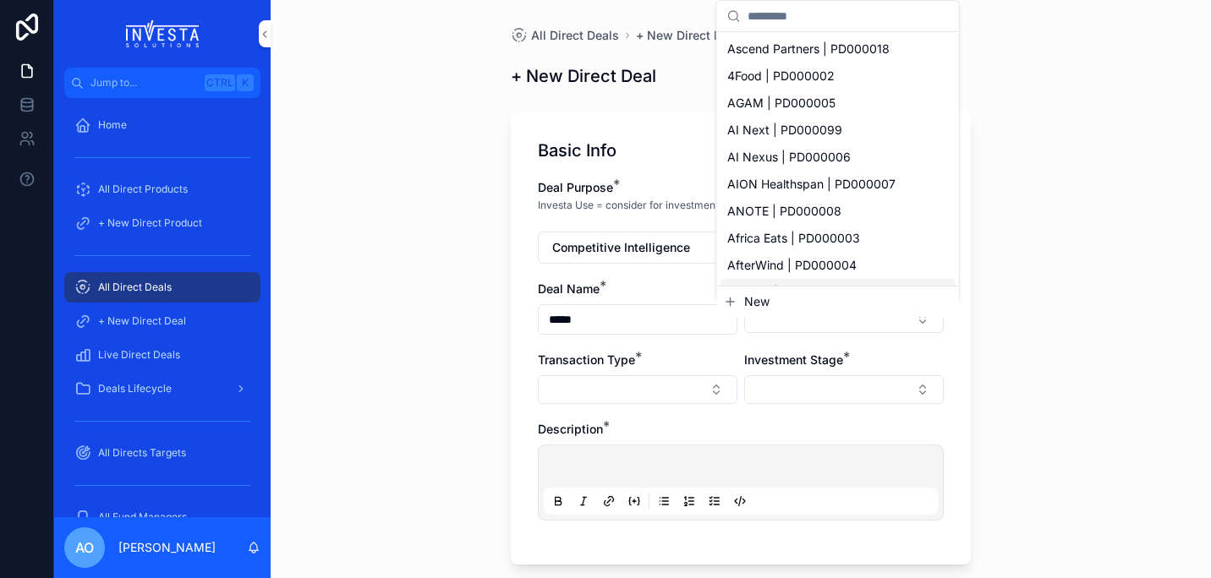
click at [757, 298] on span "New" at bounding box center [756, 301] width 25 height 17
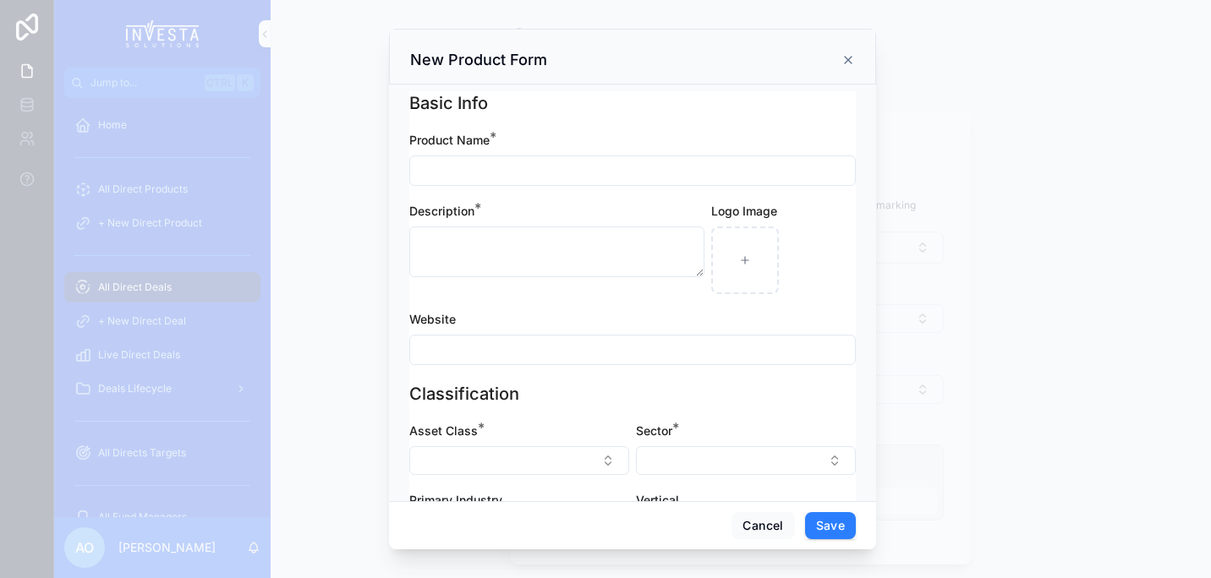
click at [502, 172] on input "scrollable content" at bounding box center [632, 171] width 445 height 24
type input "*****"
click at [834, 525] on button "Save" at bounding box center [830, 525] width 51 height 27
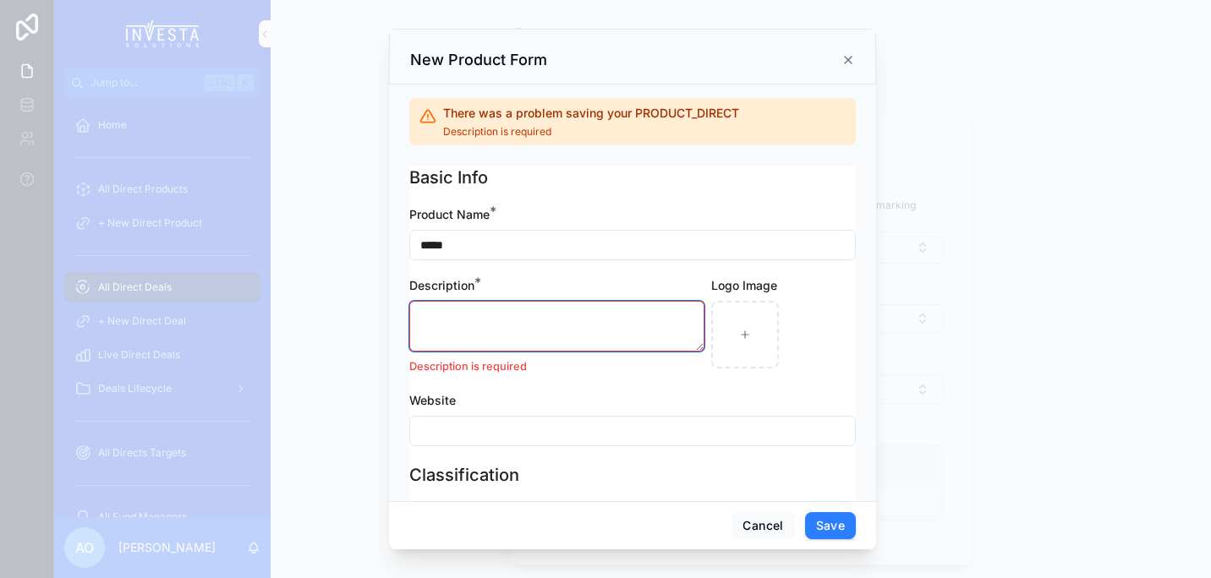
click at [495, 317] on textarea "scrollable content" at bounding box center [556, 326] width 295 height 51
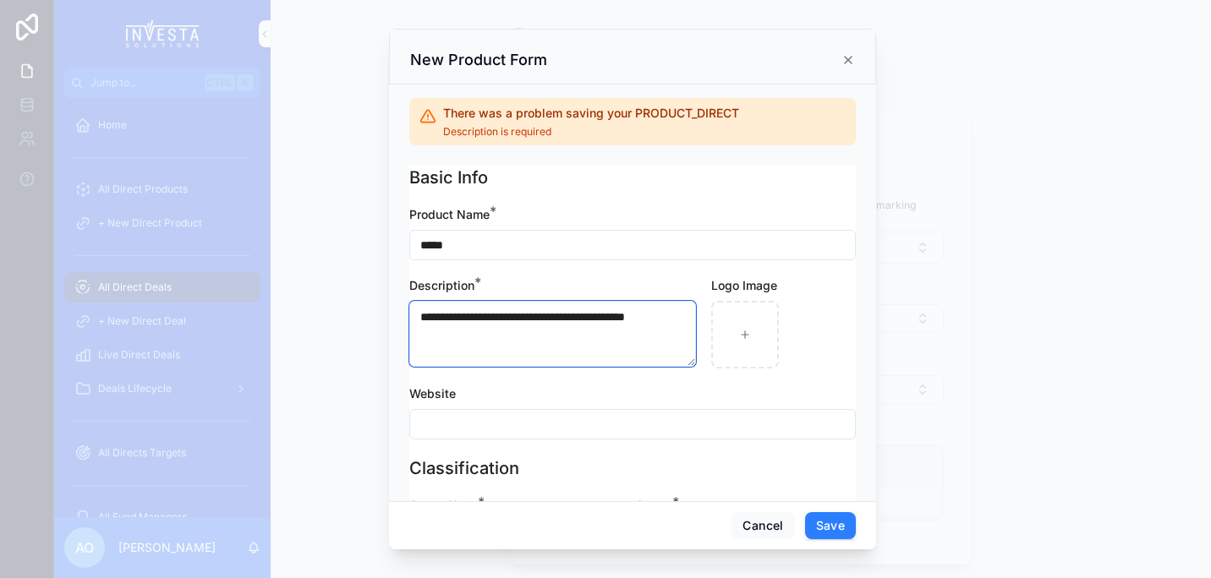
type textarea "**********"
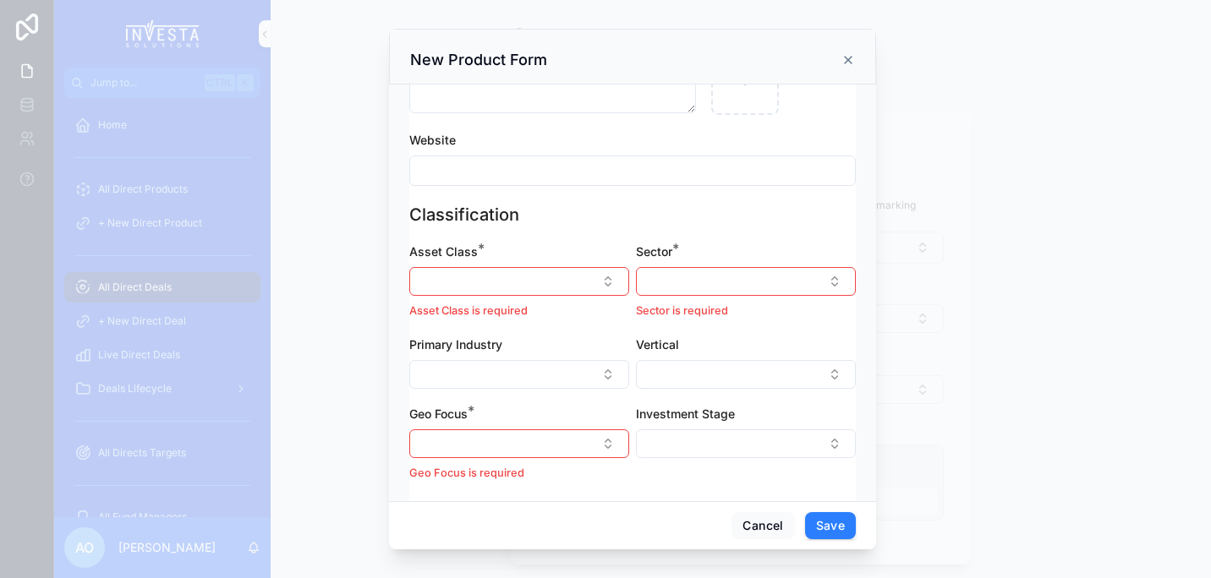
scroll to position [260, 0]
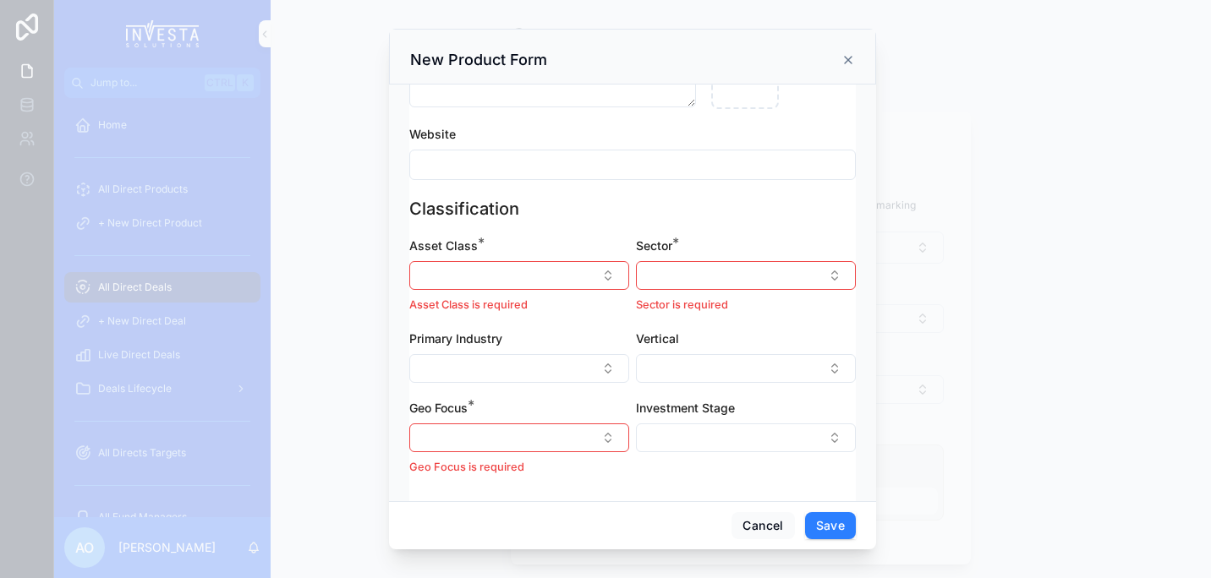
click at [605, 276] on button "Select Button" at bounding box center [519, 275] width 220 height 29
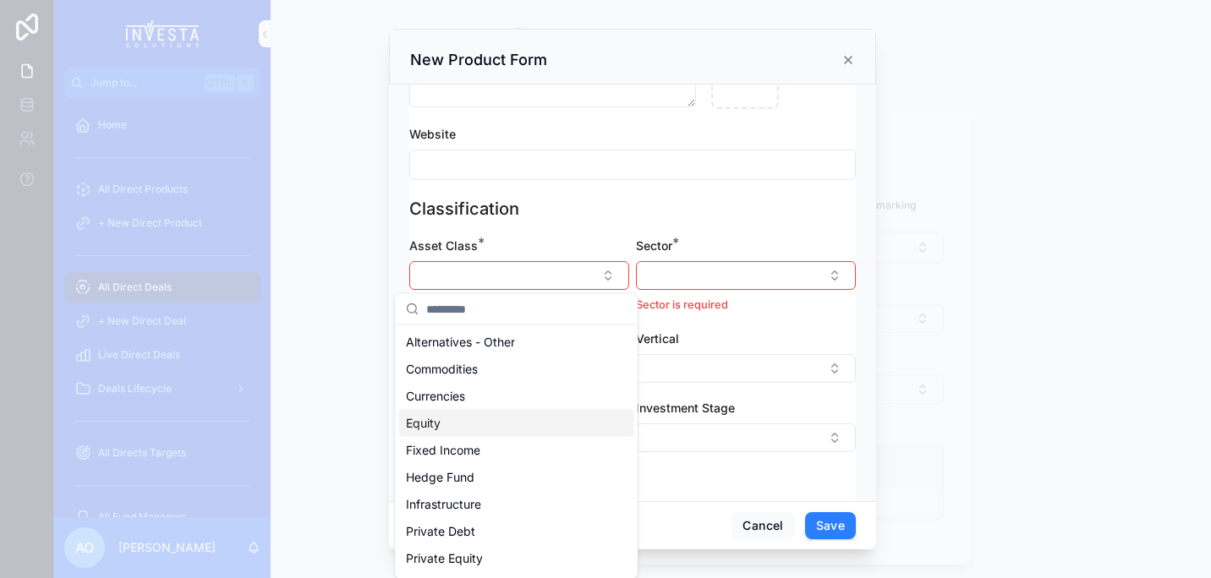
click at [468, 433] on div "Equity" at bounding box center [516, 423] width 235 height 27
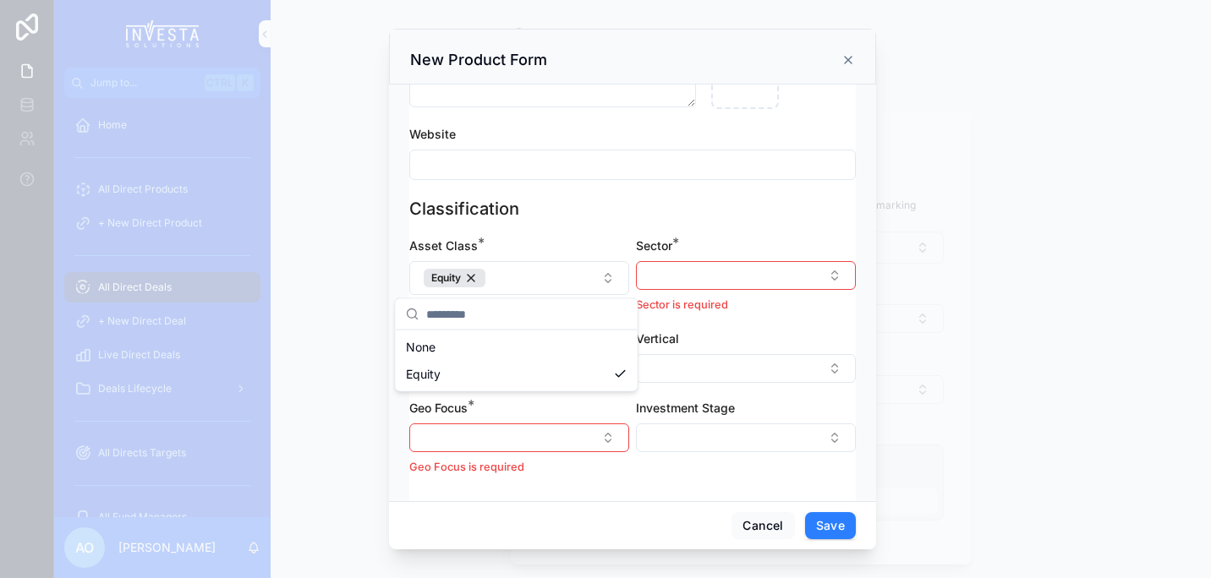
click at [841, 267] on button "Select Button" at bounding box center [746, 275] width 220 height 29
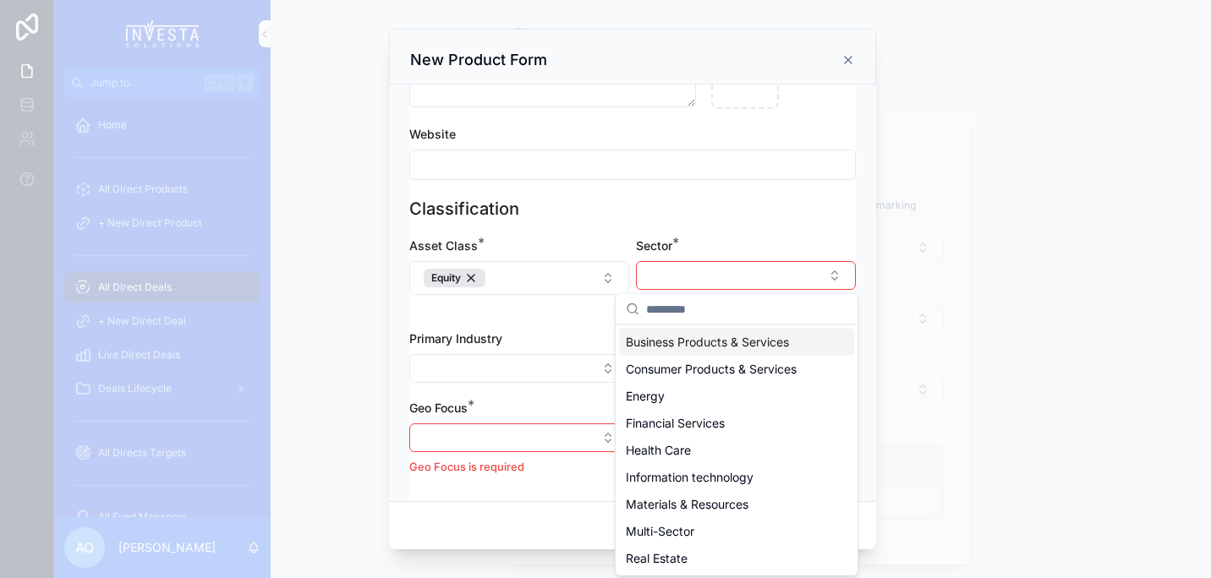
click at [724, 341] on span "Business Products & Services" at bounding box center [707, 342] width 163 height 17
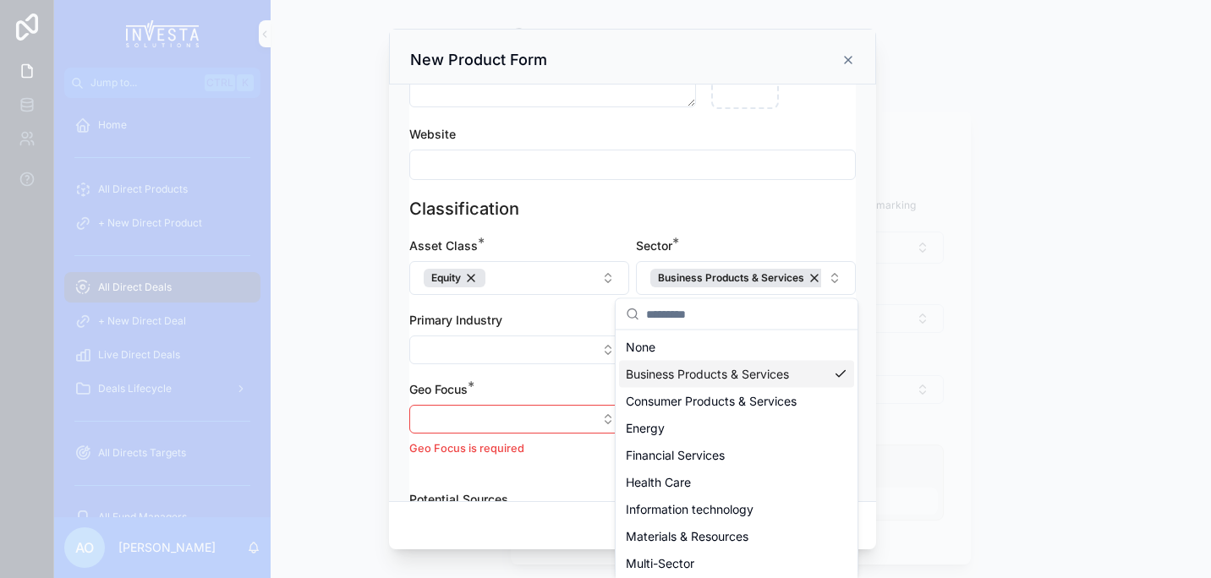
click at [605, 419] on button "Select Button" at bounding box center [519, 419] width 220 height 29
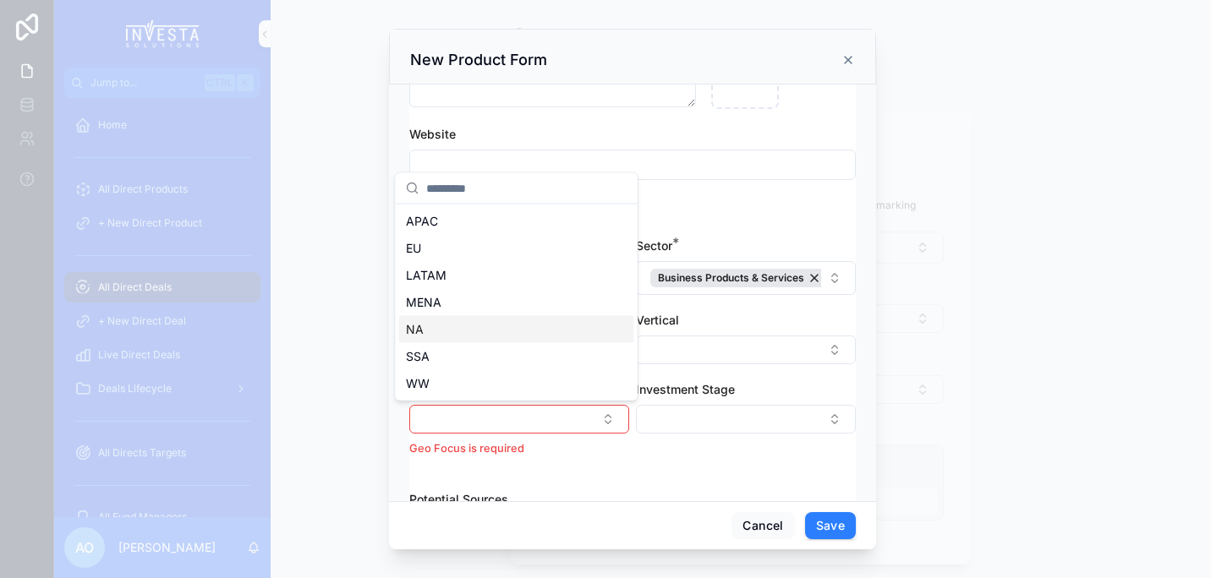
click at [448, 337] on div "NA" at bounding box center [516, 329] width 235 height 27
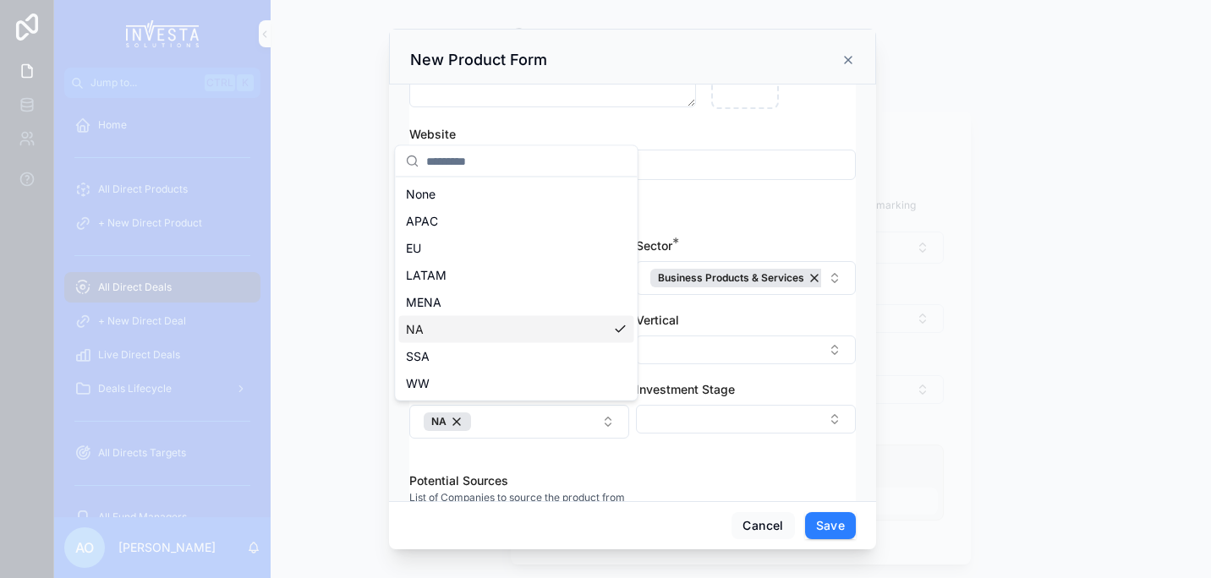
click at [1010, 360] on div "scrollable content" at bounding box center [605, 289] width 1211 height 578
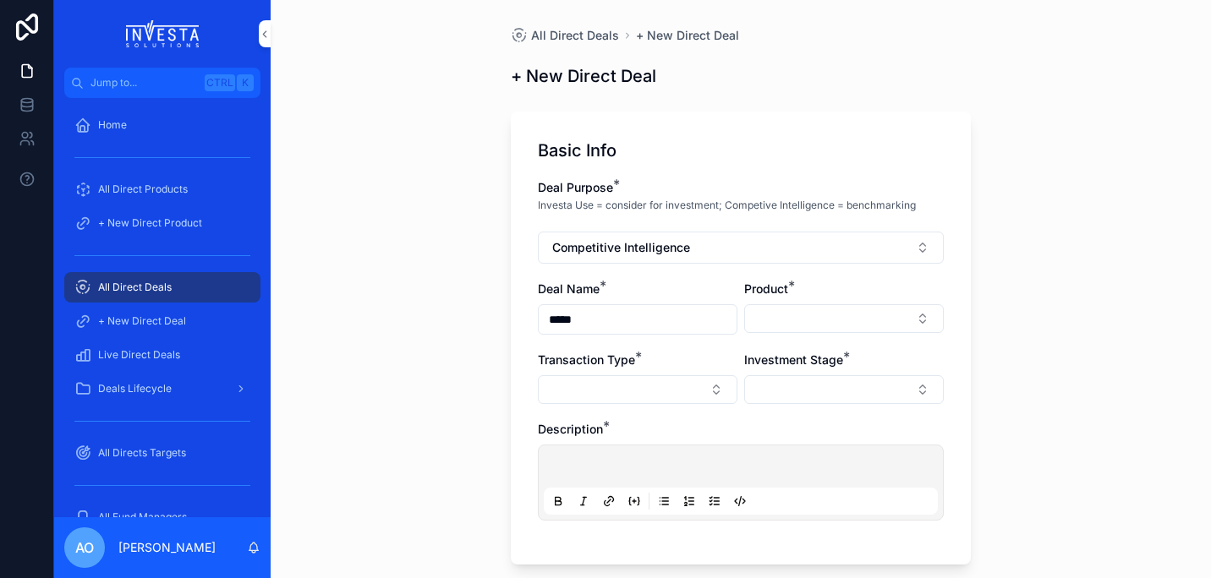
click at [919, 386] on button "Select Button" at bounding box center [844, 389] width 200 height 29
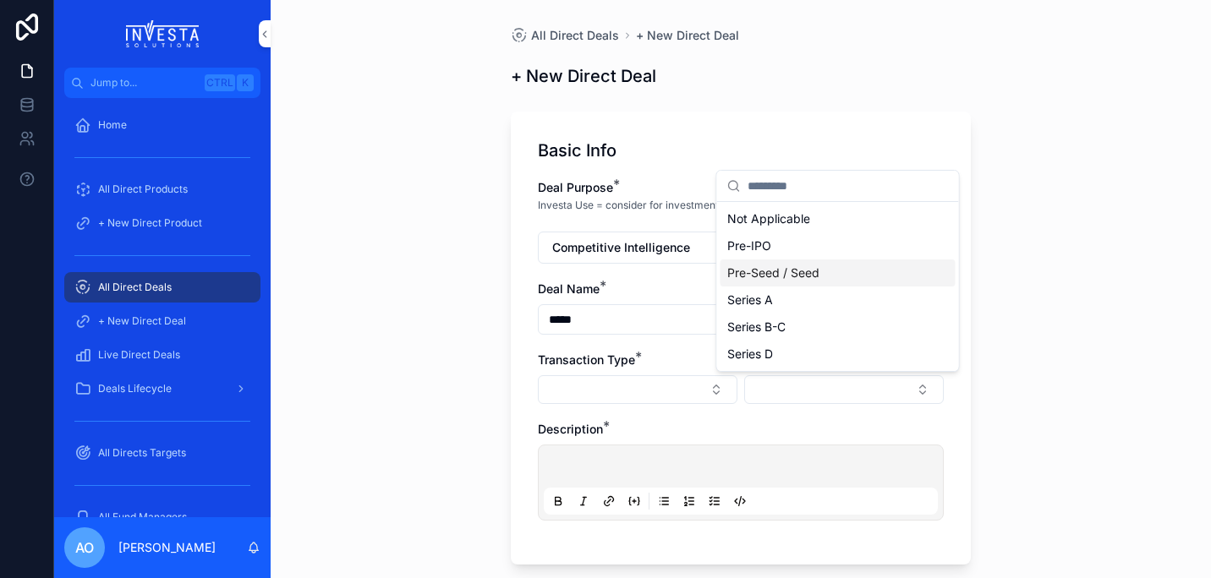
click at [813, 279] on span "Pre-Seed / Seed" at bounding box center [773, 273] width 92 height 17
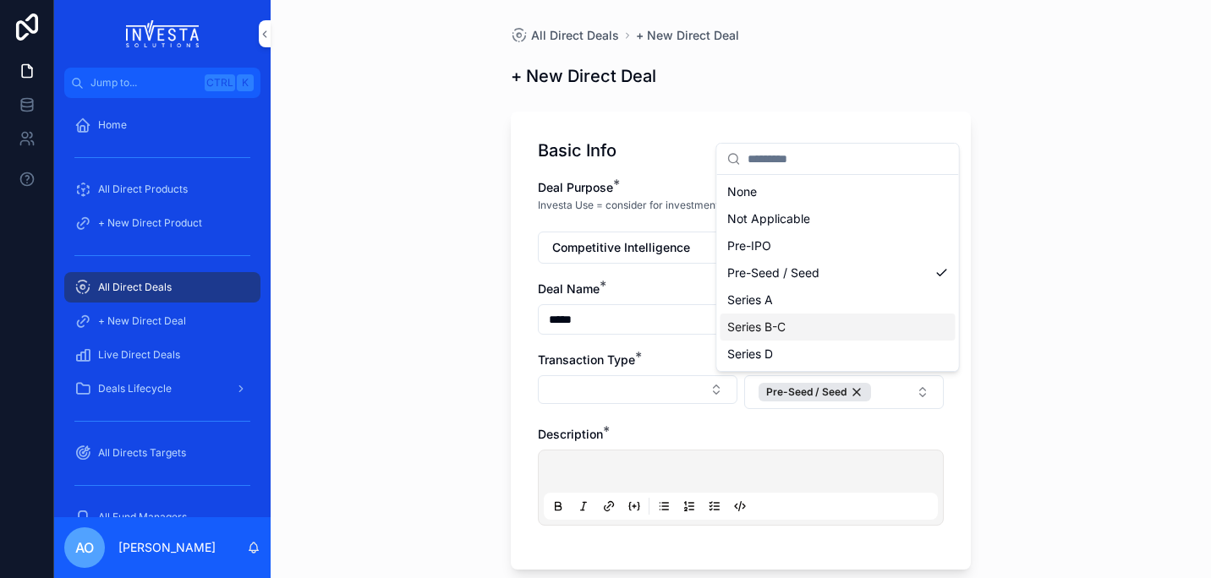
click at [709, 392] on button "Select Button" at bounding box center [638, 389] width 200 height 29
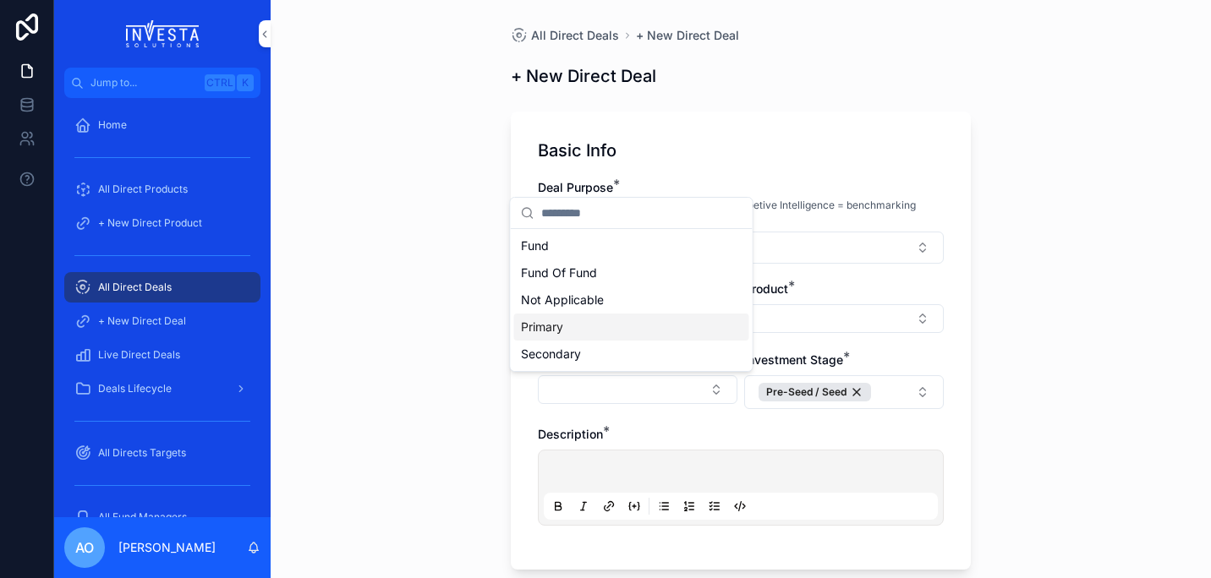
click at [583, 332] on div "Primary" at bounding box center [631, 327] width 235 height 27
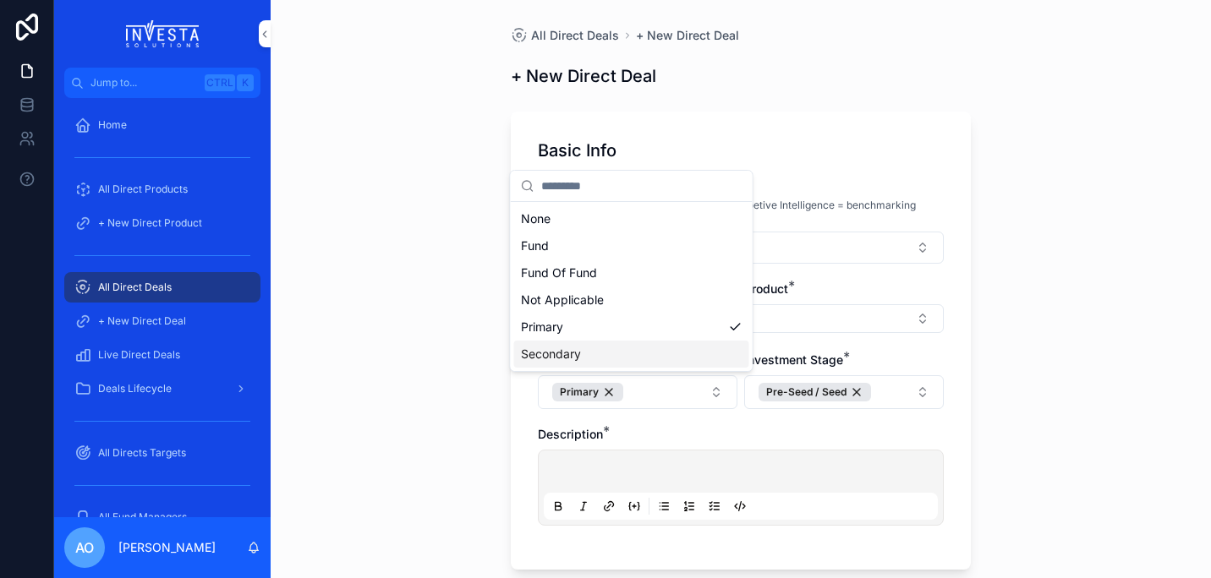
click at [1050, 380] on div "All Direct Deals + New Direct Deal + New Direct Deal Basic Info Deal Purpose * …" at bounding box center [741, 289] width 940 height 578
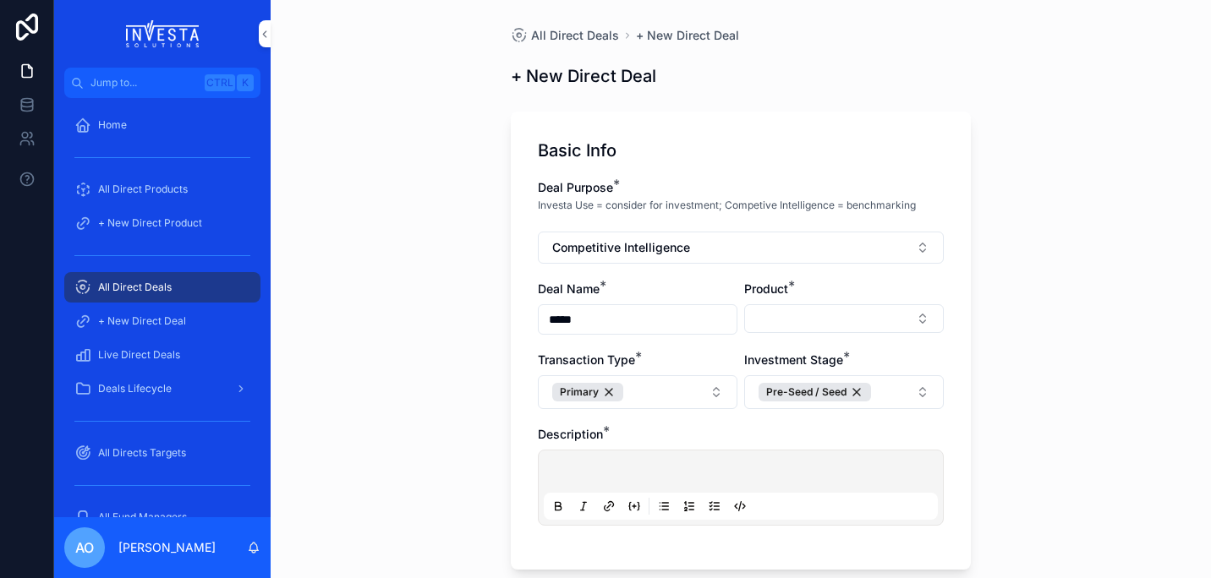
click at [924, 323] on button "Select Button" at bounding box center [844, 318] width 200 height 29
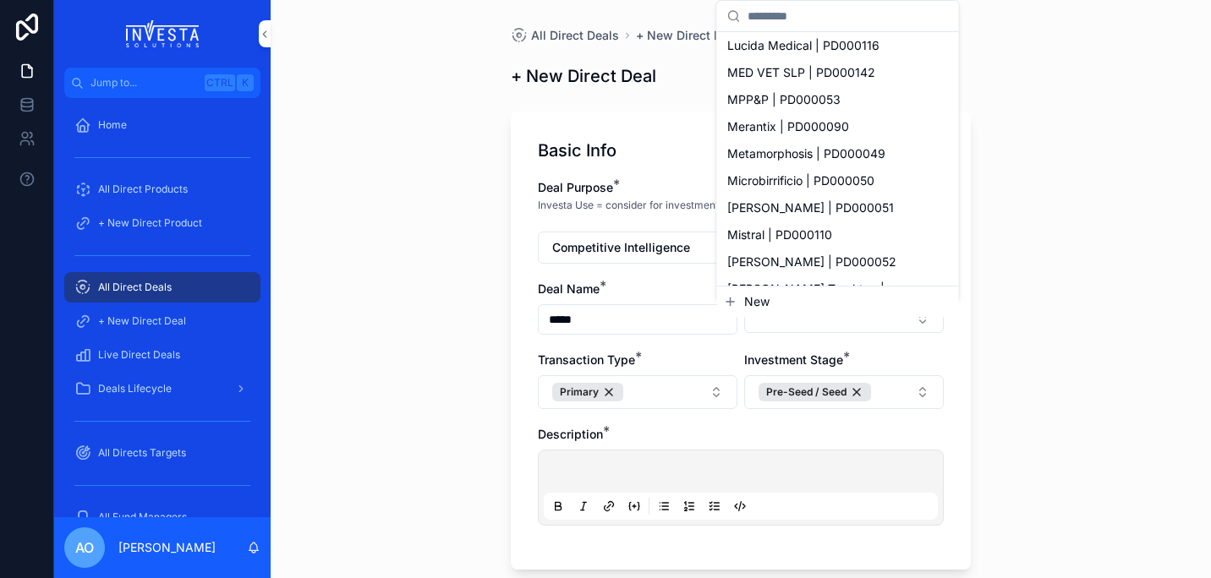
scroll to position [2635, 0]
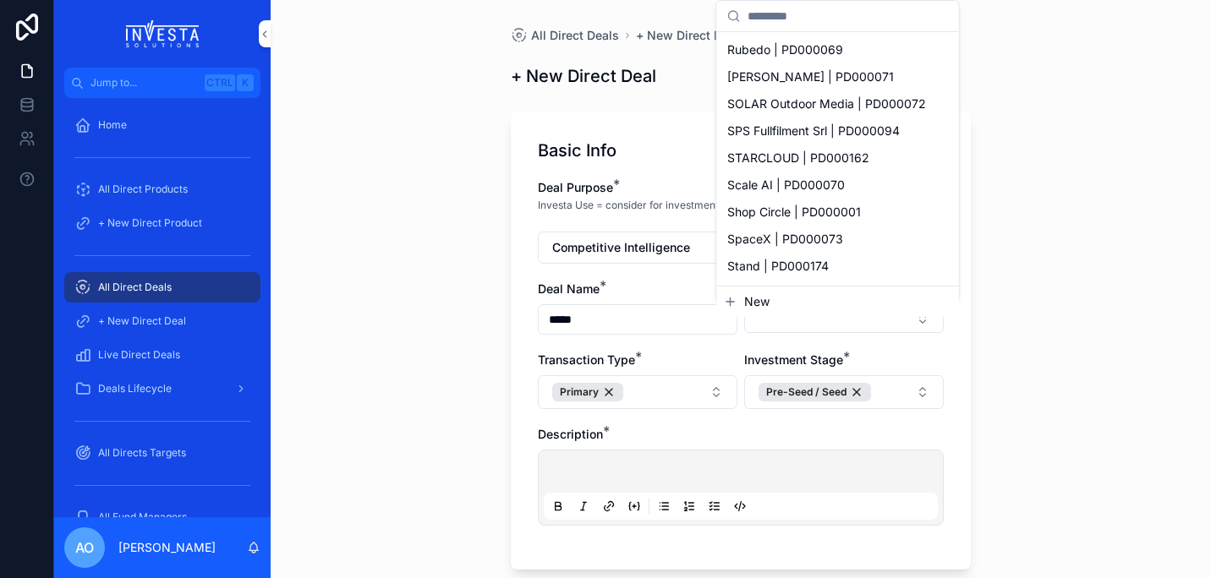
scroll to position [3744, 0]
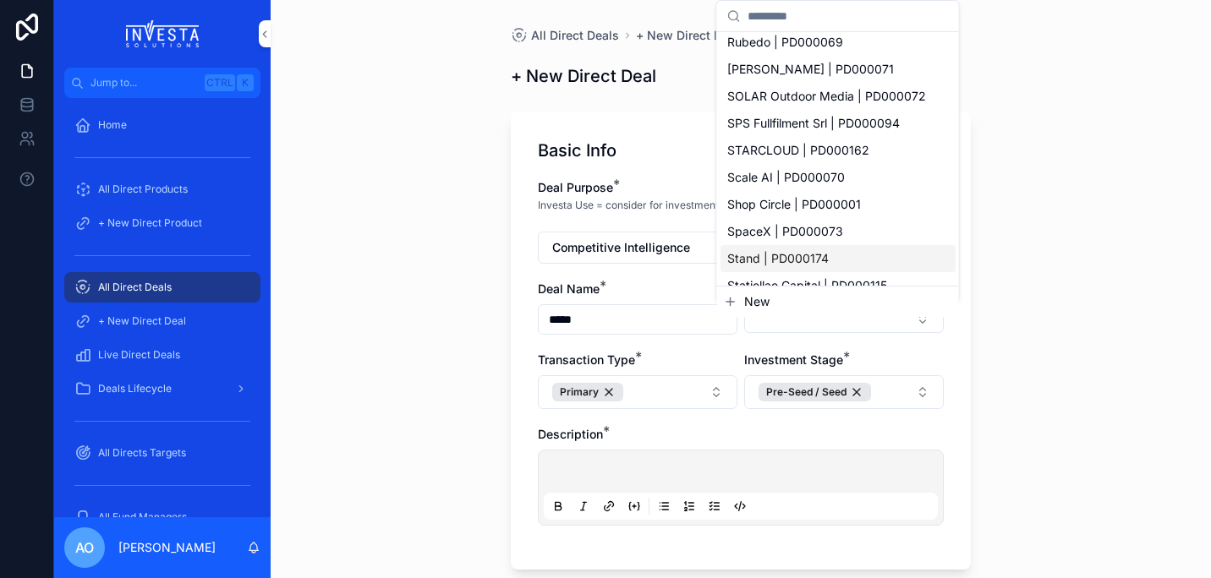
click at [780, 253] on span "Stand | PD000174" at bounding box center [777, 258] width 101 height 17
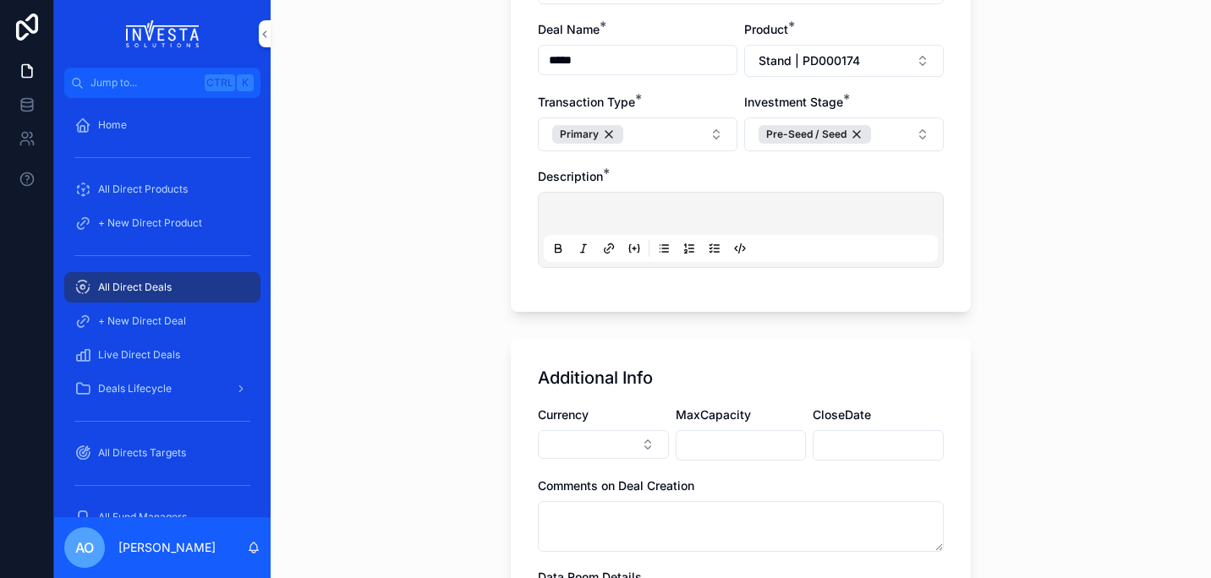
scroll to position [263, 0]
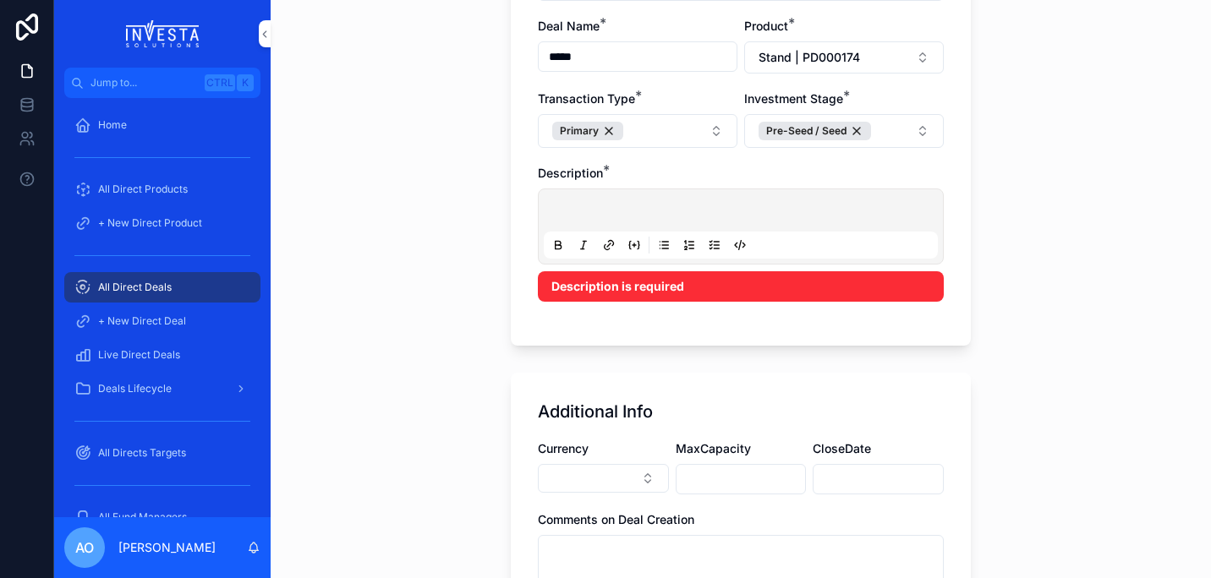
click at [609, 214] on p "scrollable content" at bounding box center [744, 213] width 394 height 17
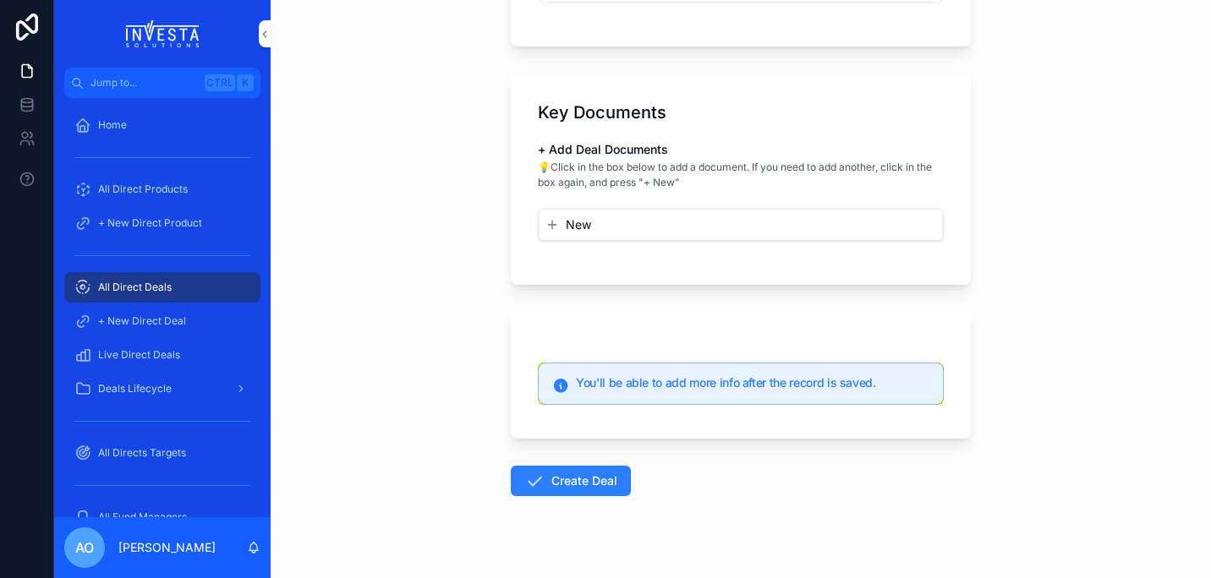
scroll to position [1480, 0]
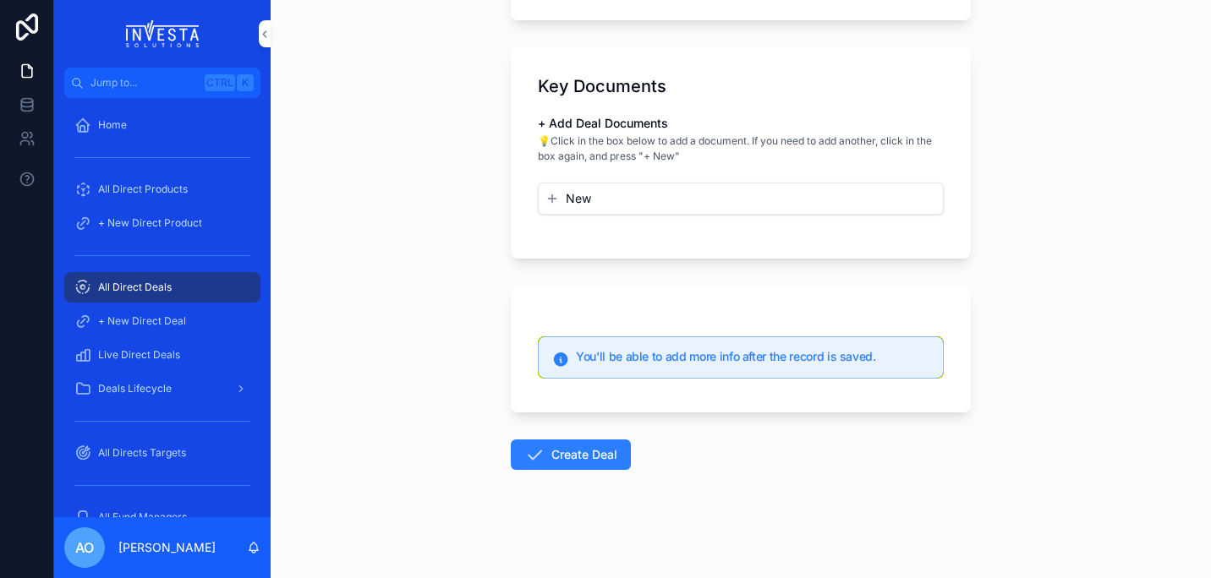
click at [566, 459] on button "Create Deal" at bounding box center [571, 455] width 120 height 30
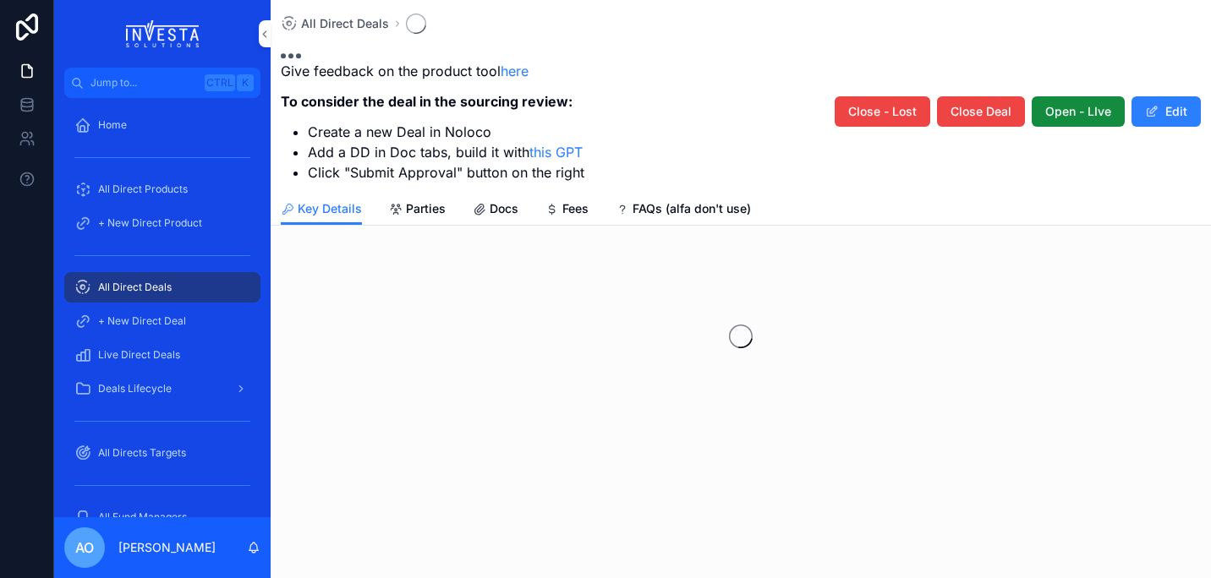
scroll to position [584, 0]
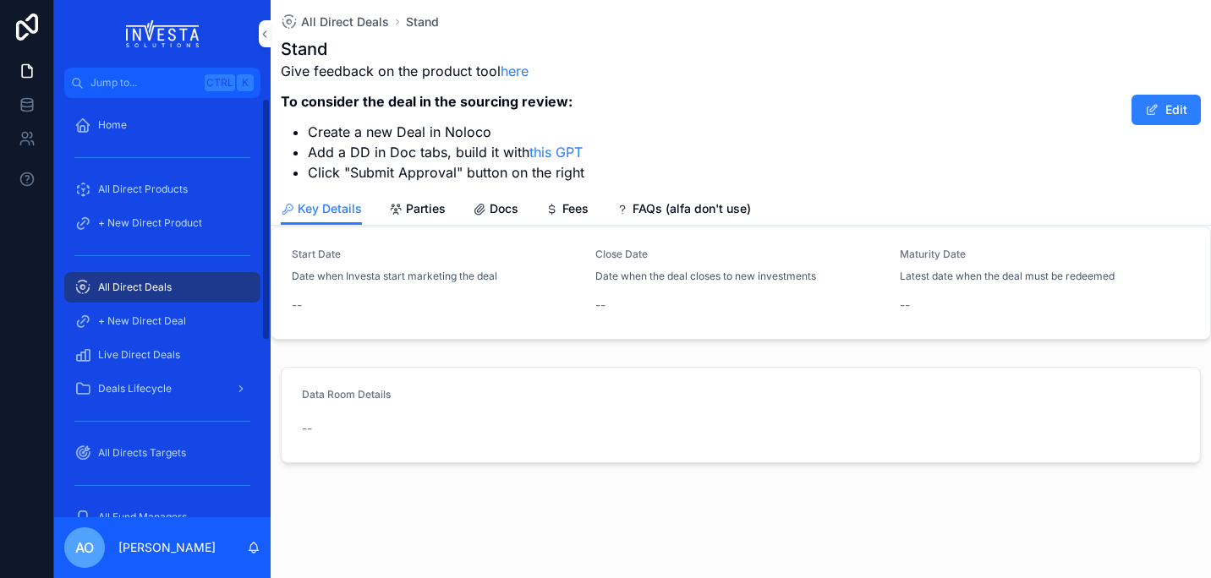
click at [116, 327] on span "+ New Direct Deal" at bounding box center [142, 322] width 88 height 14
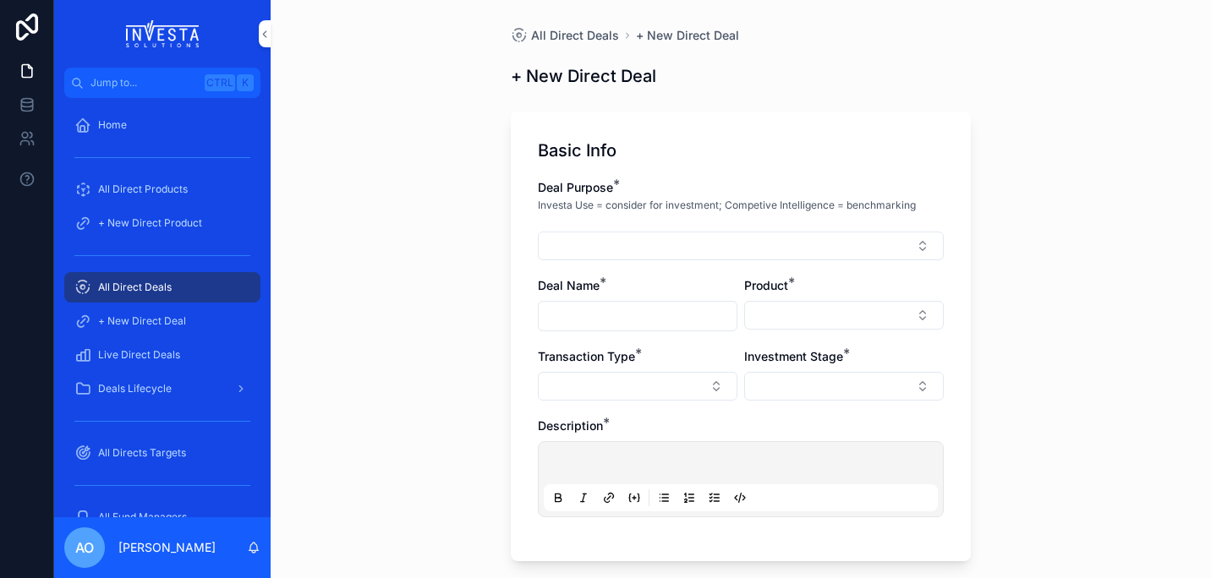
click at [127, 284] on span "All Direct Deals" at bounding box center [135, 288] width 74 height 14
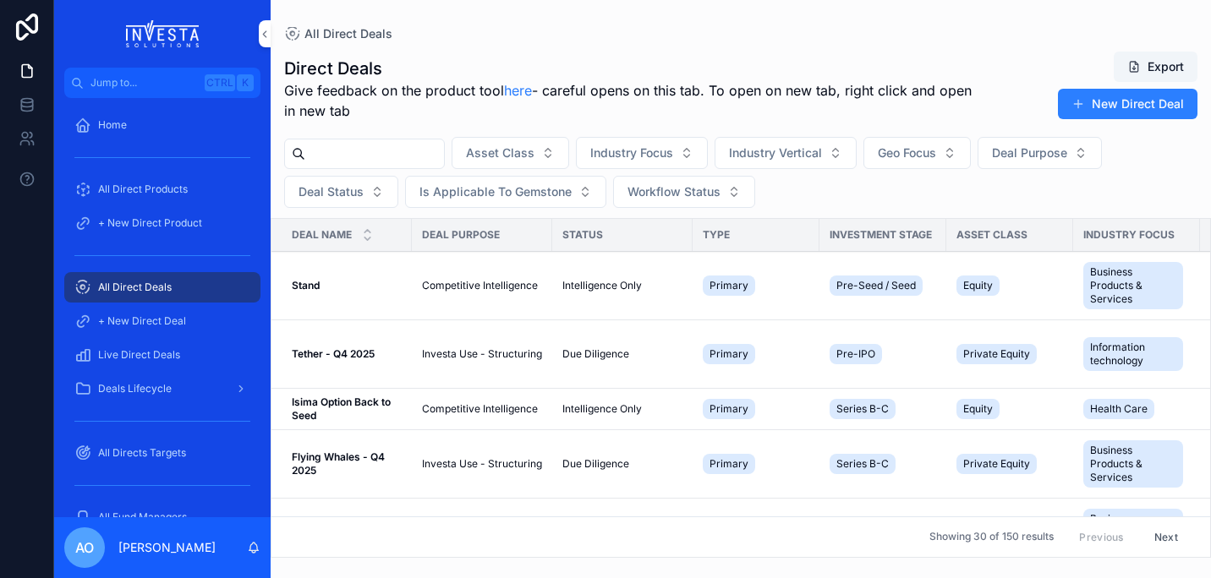
click at [337, 161] on input "scrollable content" at bounding box center [374, 154] width 139 height 24
type input "*****"
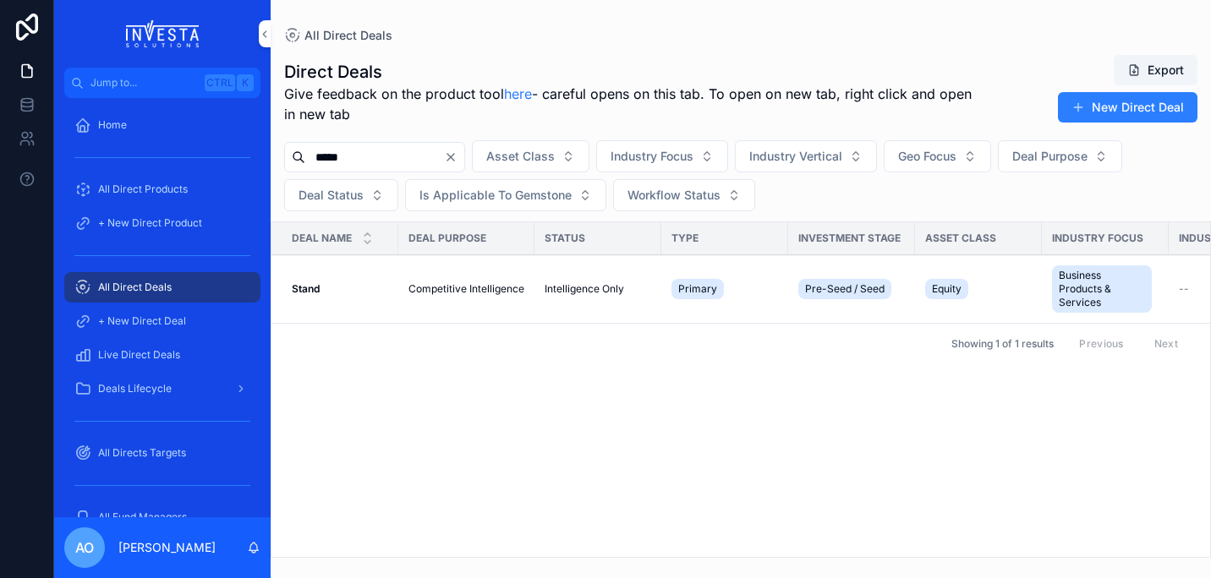
click at [306, 291] on strong "Stand" at bounding box center [306, 288] width 28 height 13
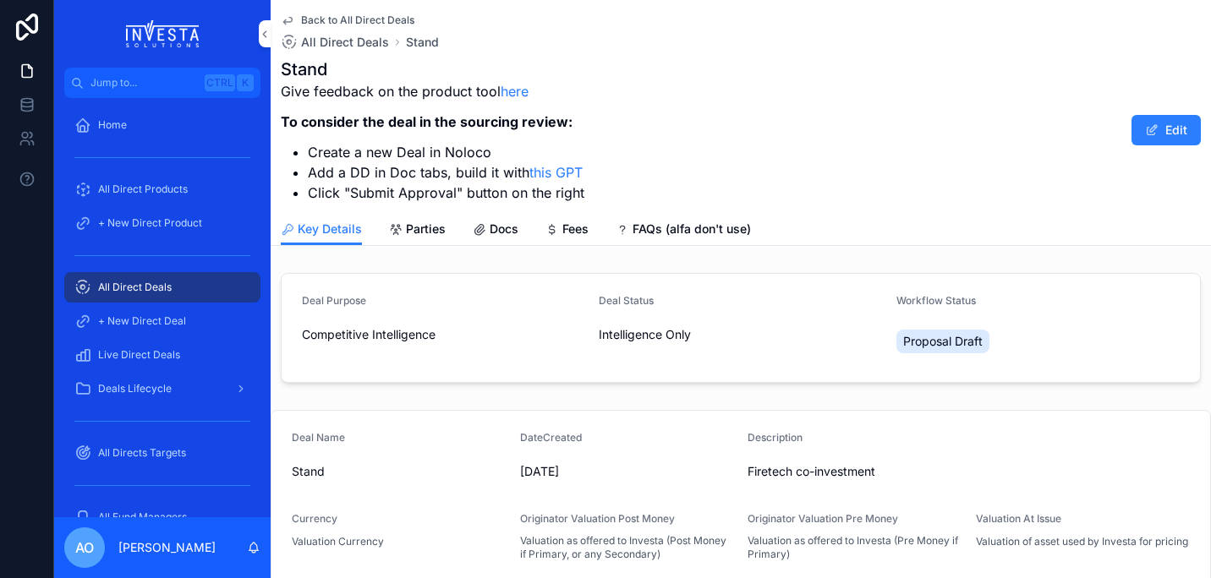
click at [506, 224] on span "Docs" at bounding box center [504, 229] width 29 height 17
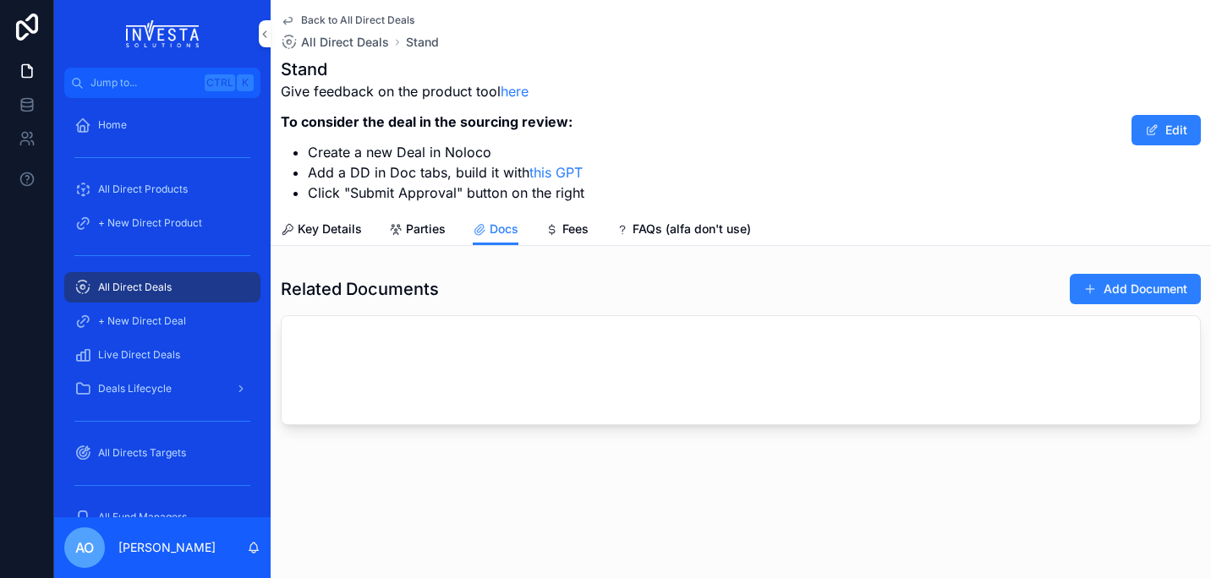
click at [1114, 287] on button "Add Document" at bounding box center [1135, 289] width 131 height 30
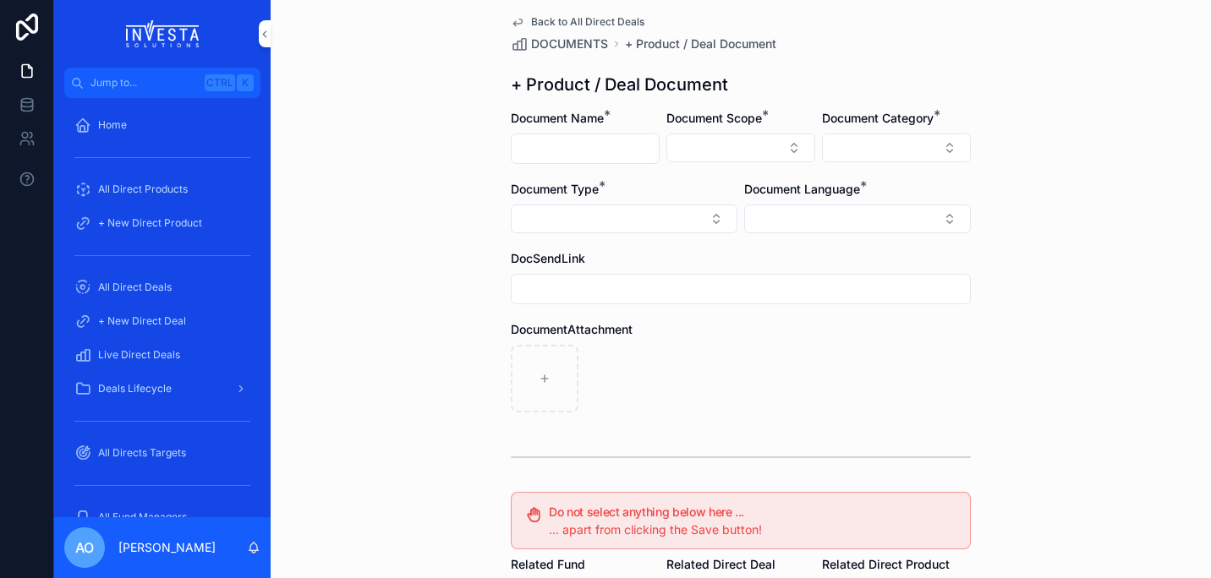
scroll to position [28, 0]
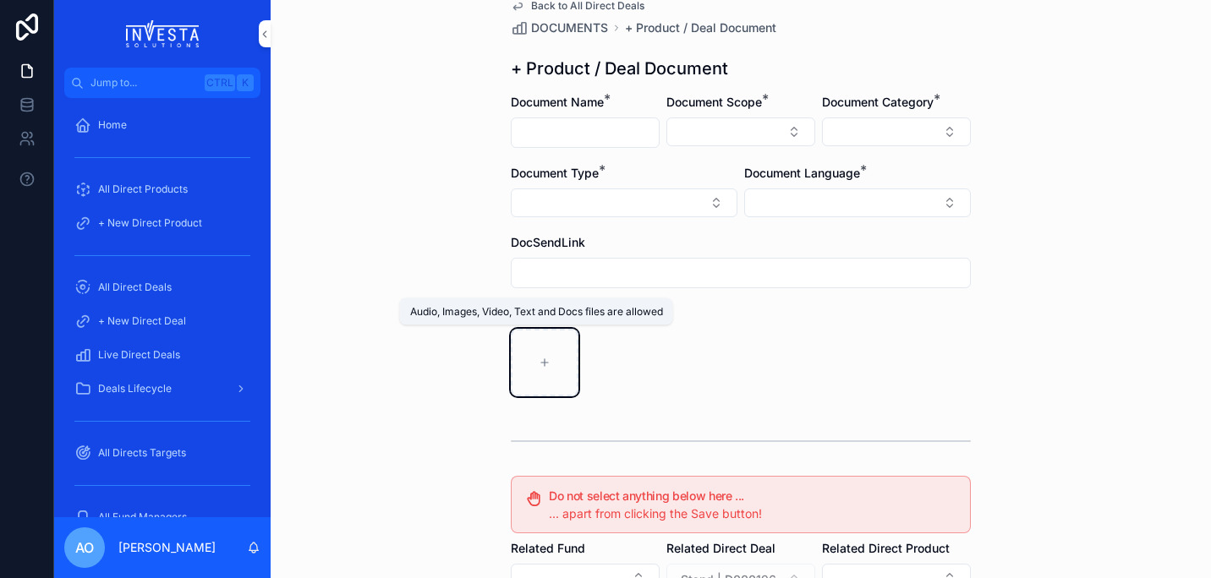
click at [544, 359] on icon "scrollable content" at bounding box center [545, 363] width 12 height 12
type input "**********"
click at [627, 131] on input "scrollable content" at bounding box center [585, 133] width 147 height 24
type input "**********"
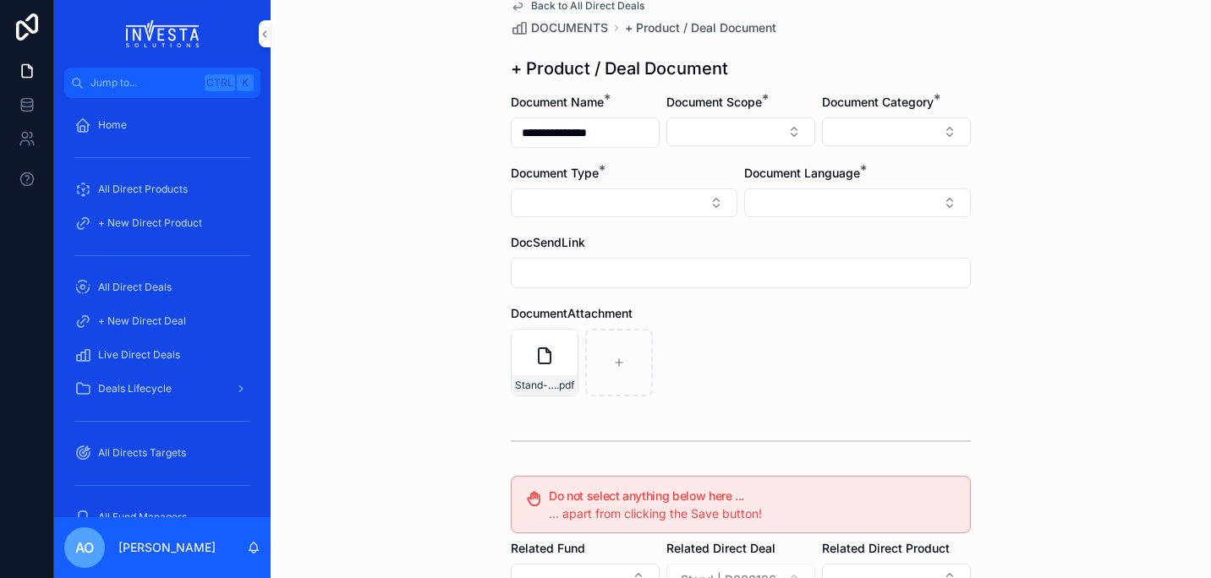
click at [946, 310] on div "DocumentAttachment" at bounding box center [741, 313] width 460 height 17
click at [791, 137] on button "Select Button" at bounding box center [740, 132] width 149 height 29
click at [672, 201] on span "Direct Equity" at bounding box center [659, 198] width 71 height 17
click at [938, 131] on button "Select Button" at bounding box center [896, 132] width 149 height 29
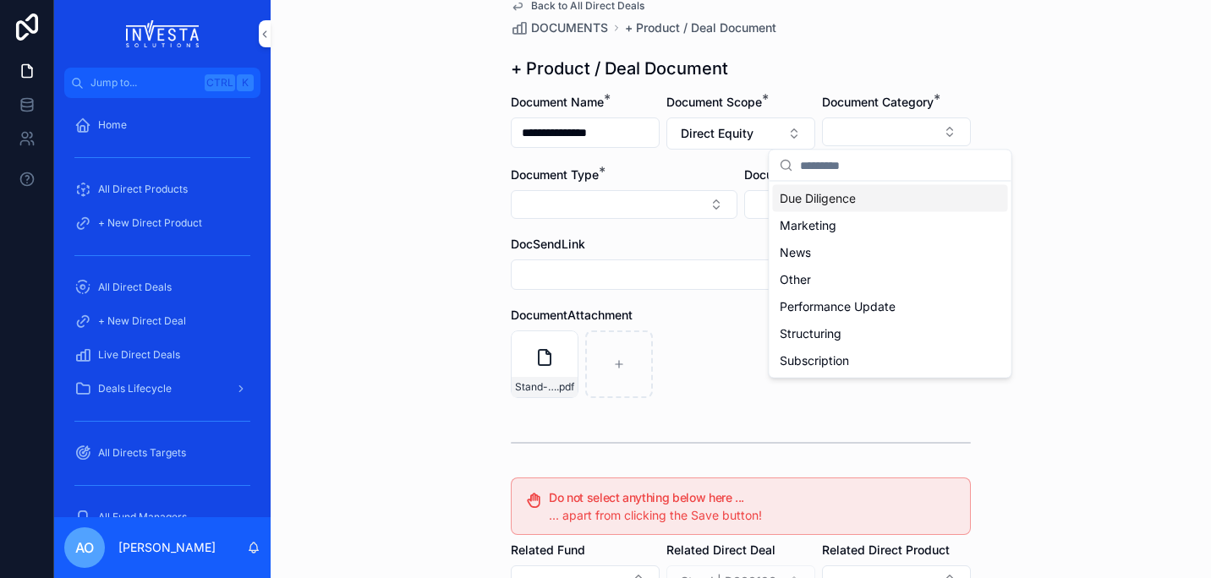
click at [851, 209] on div "Due Diligence" at bounding box center [890, 198] width 235 height 27
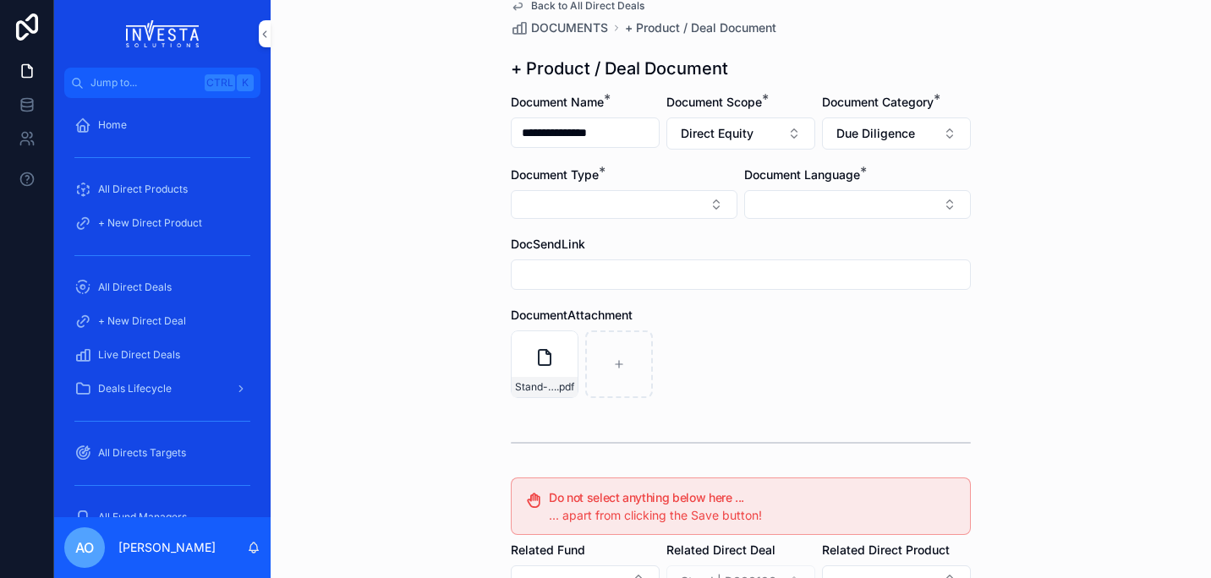
click at [702, 205] on button "Select Button" at bounding box center [624, 204] width 227 height 29
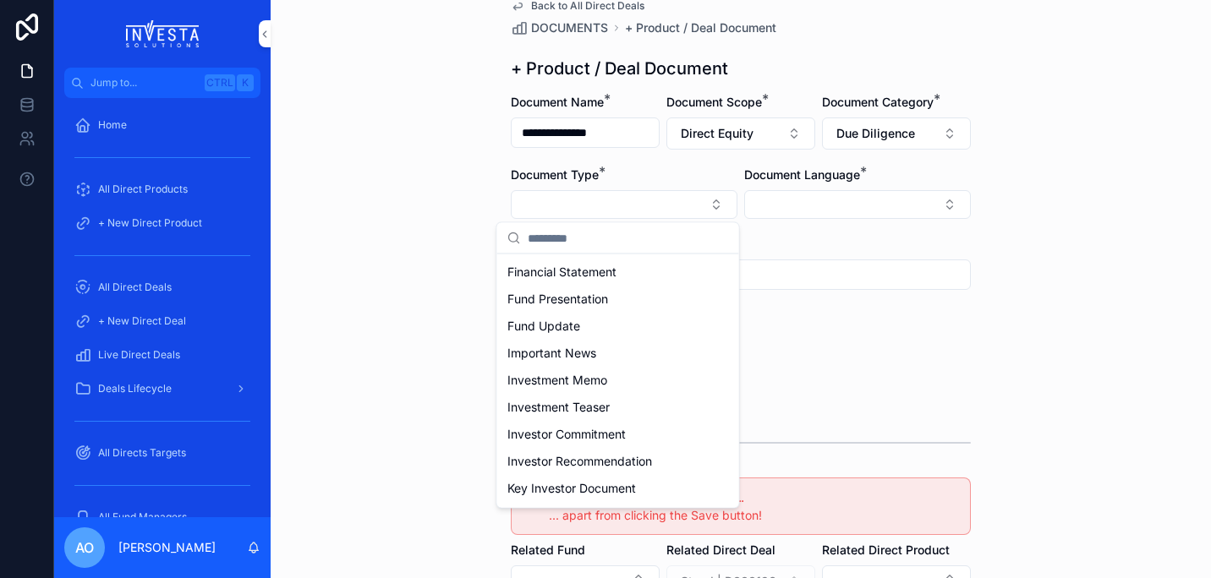
scroll to position [223, 0]
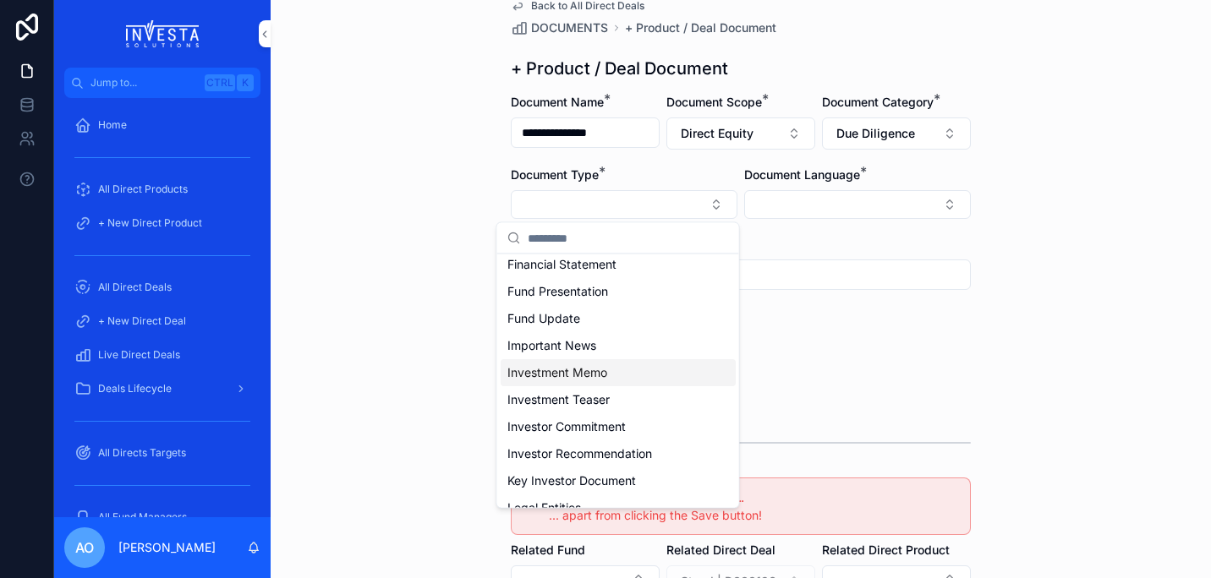
click at [629, 370] on div "Investment Memo" at bounding box center [618, 372] width 235 height 27
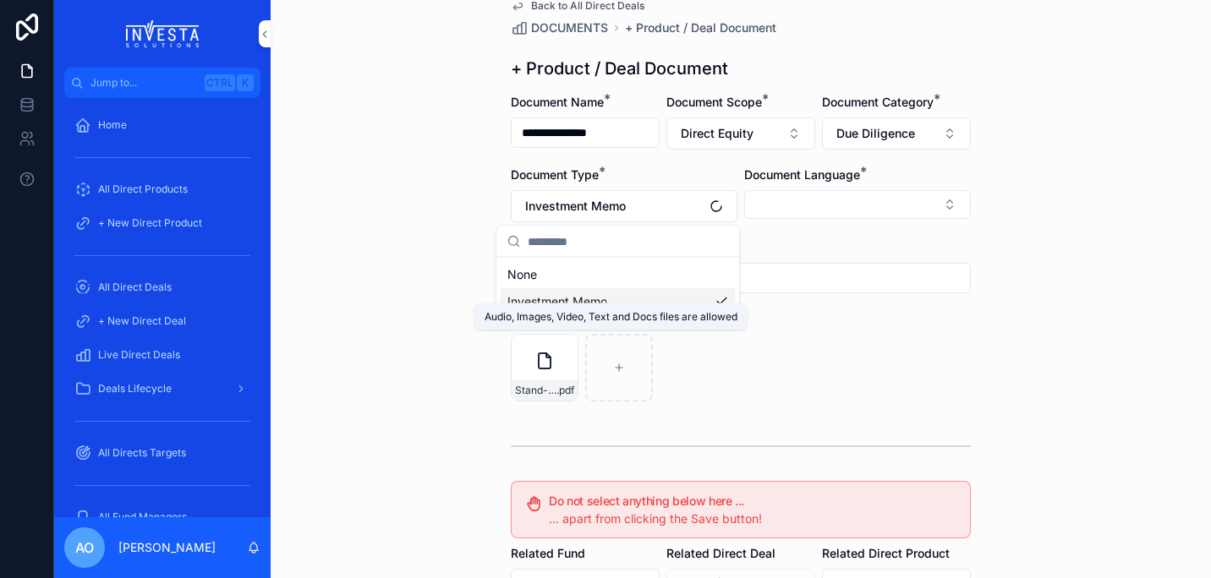
scroll to position [0, 0]
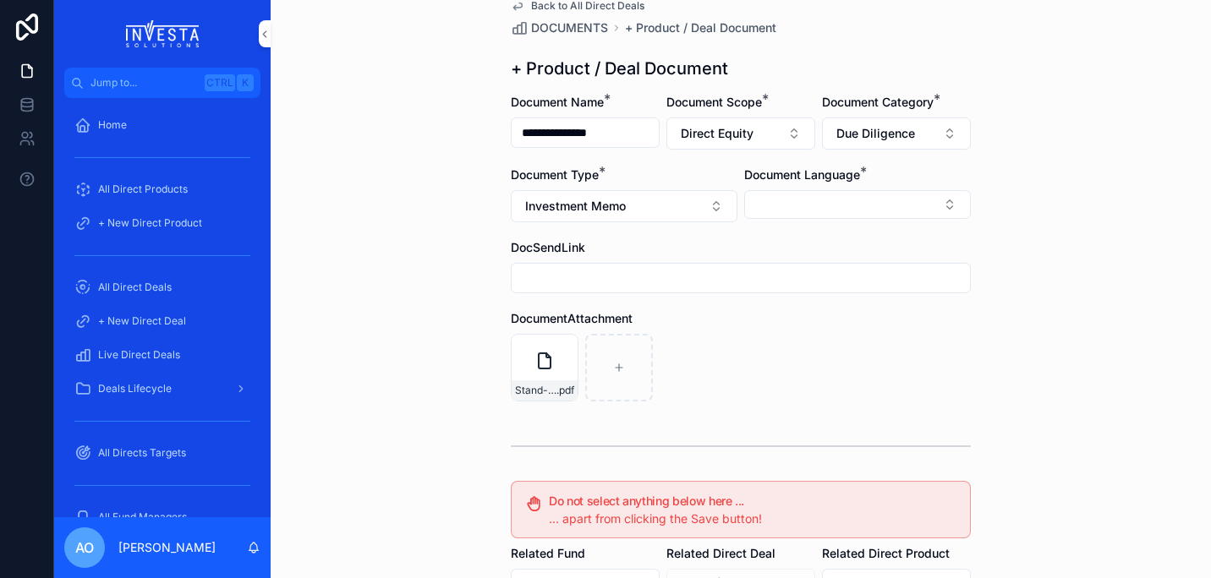
drag, startPoint x: 865, startPoint y: 353, endPoint x: 873, endPoint y: 350, distance: 8.8
click at [873, 350] on div "Stand-Investment-Memo .pdf" at bounding box center [741, 368] width 460 height 68
click at [939, 204] on button "Select Button" at bounding box center [857, 204] width 227 height 29
click at [815, 315] on div "English" at bounding box center [851, 325] width 235 height 27
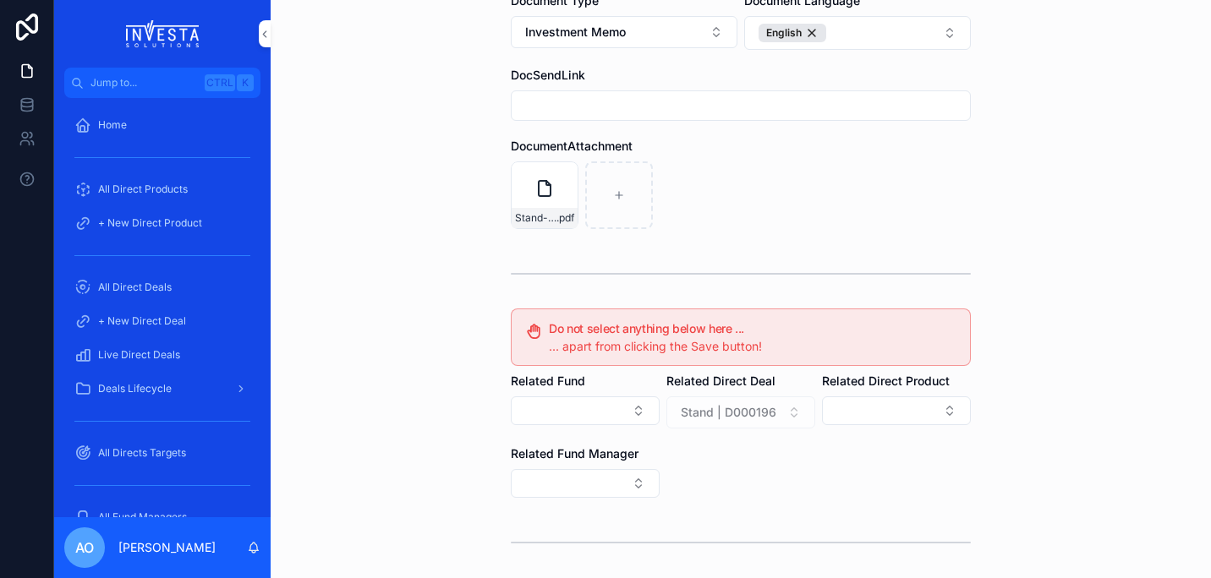
scroll to position [343, 0]
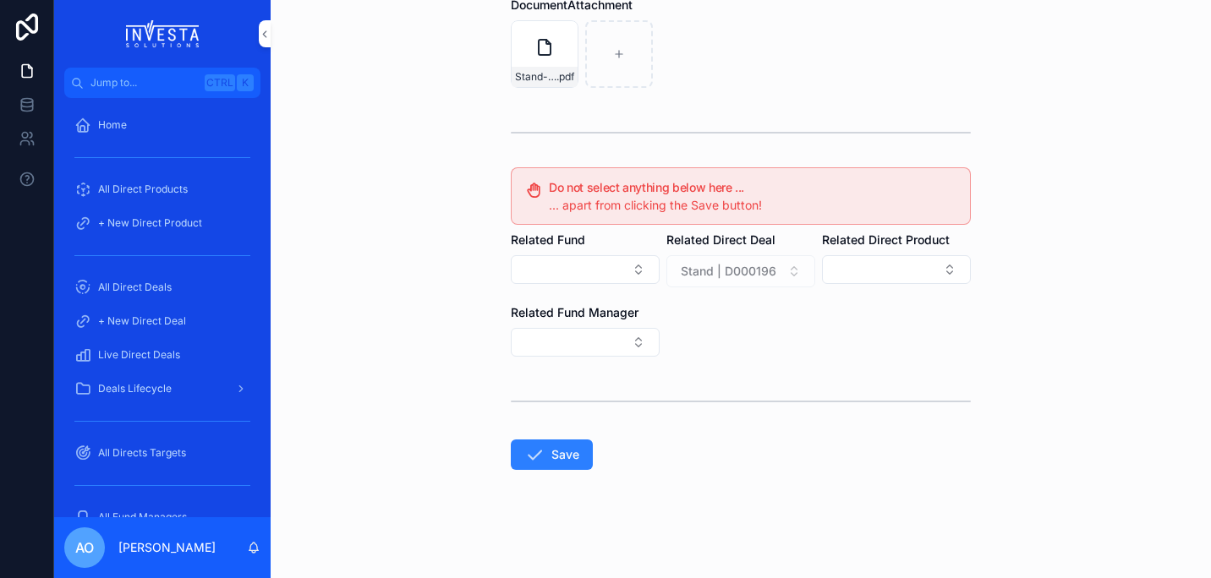
click at [556, 453] on button "Save" at bounding box center [552, 455] width 82 height 30
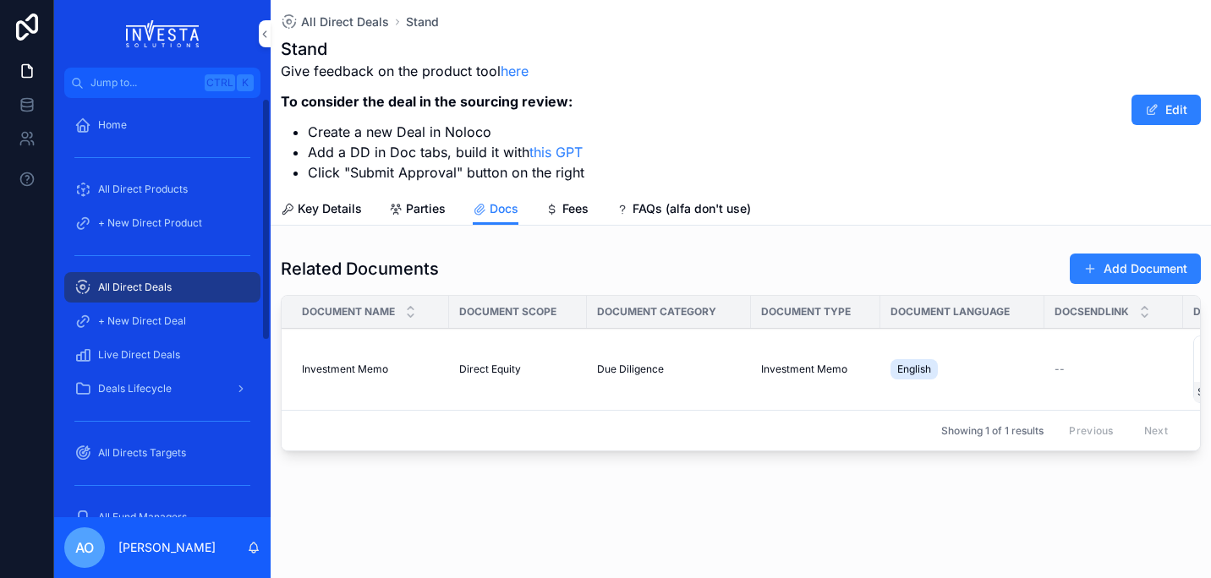
click at [174, 322] on span "+ New Direct Deal" at bounding box center [142, 322] width 88 height 14
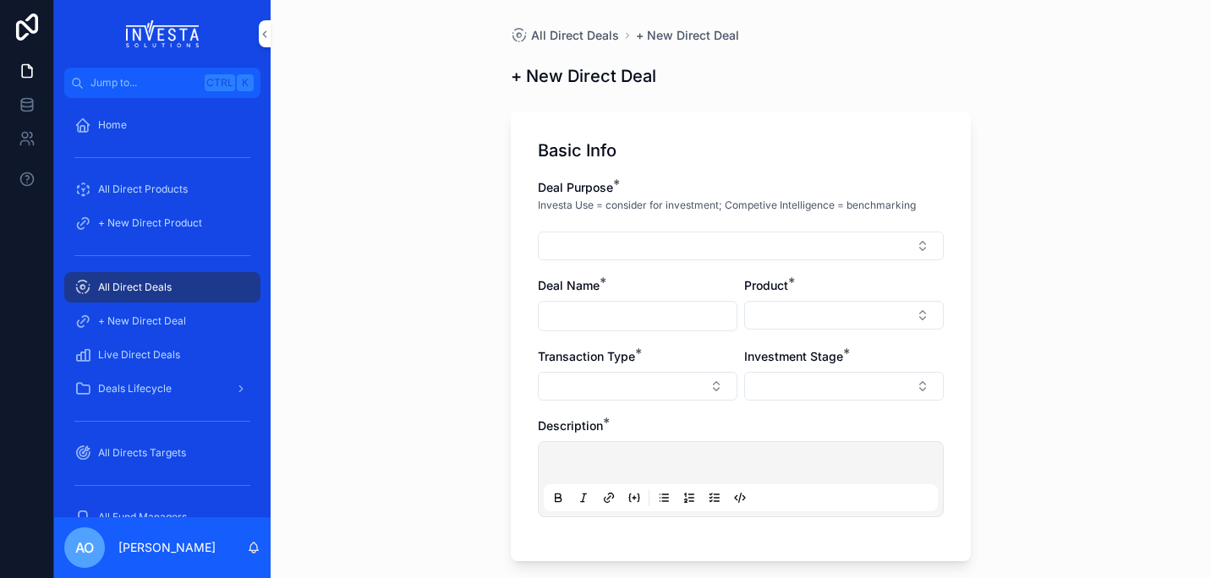
click at [157, 291] on span "All Direct Deals" at bounding box center [135, 288] width 74 height 14
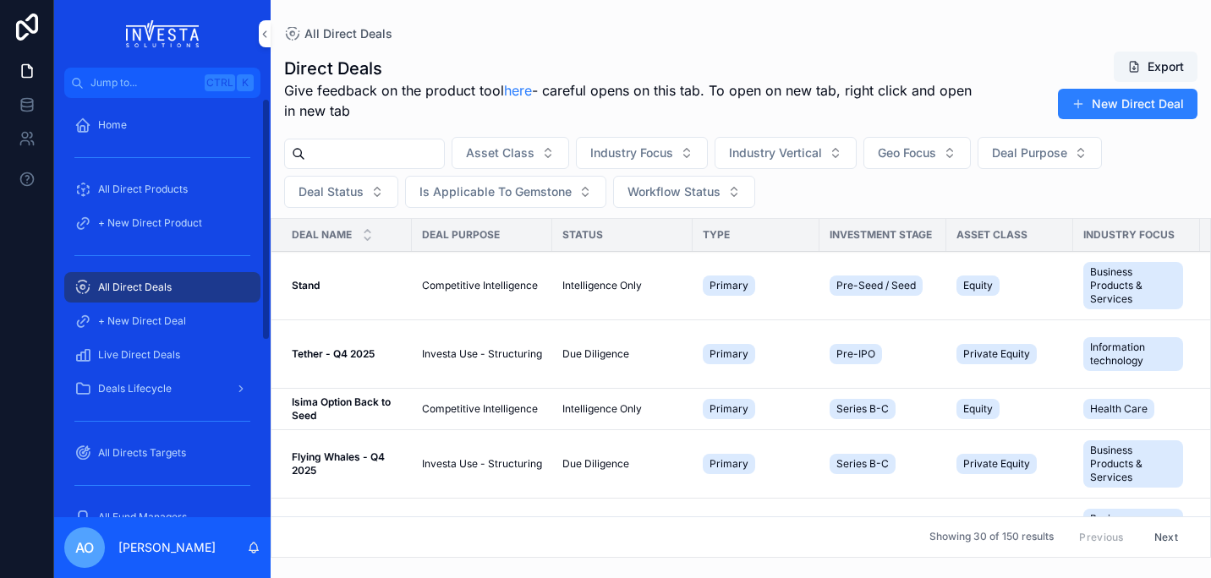
click at [156, 325] on span "+ New Direct Deal" at bounding box center [142, 322] width 88 height 14
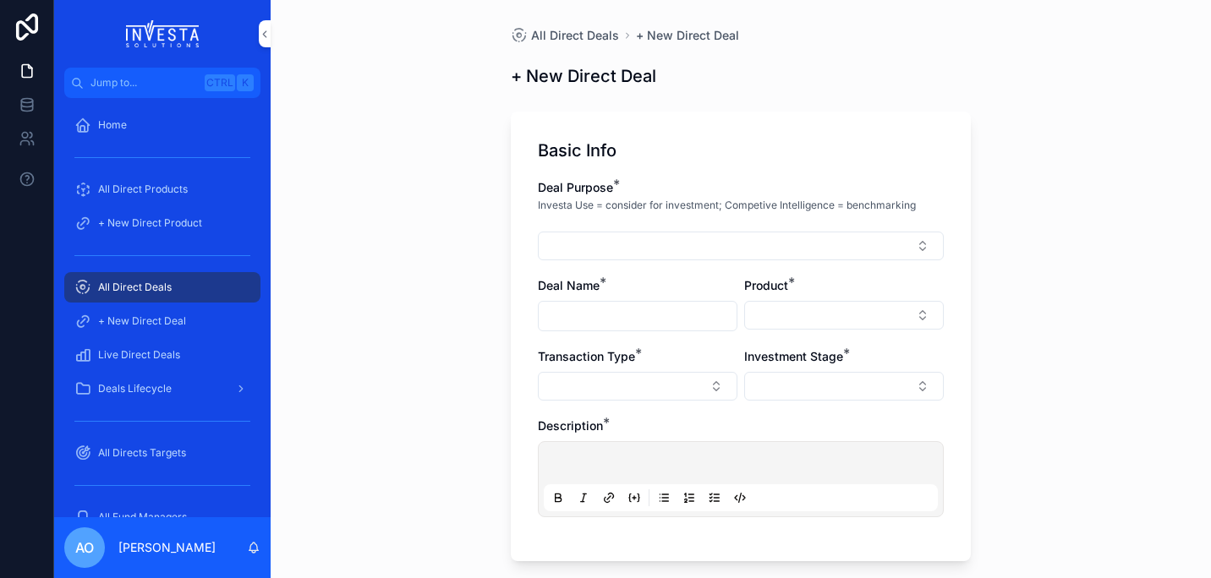
click at [152, 291] on span "All Direct Deals" at bounding box center [135, 288] width 74 height 14
